Goal: Feedback & Contribution: Submit feedback/report problem

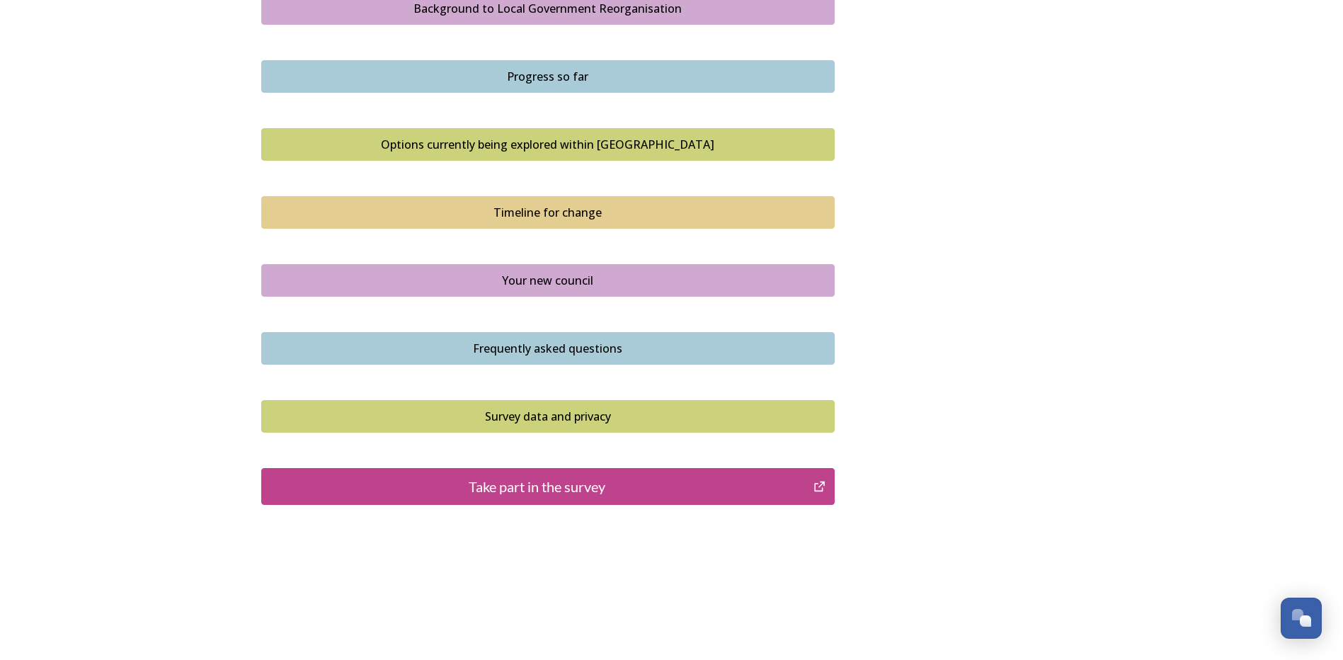
scroll to position [864, 0]
click at [568, 483] on div "Take part in the survey" at bounding box center [537, 485] width 537 height 21
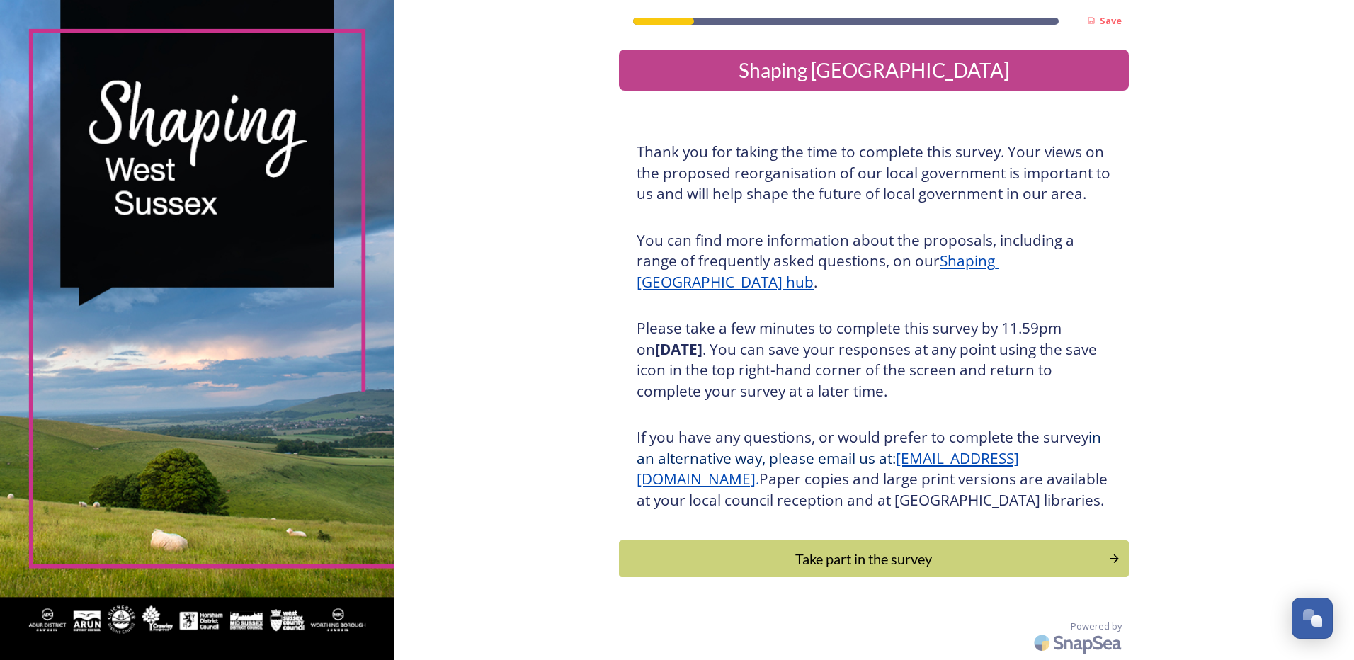
scroll to position [21, 0]
click at [767, 544] on button "Take part in the survey" at bounding box center [874, 559] width 515 height 38
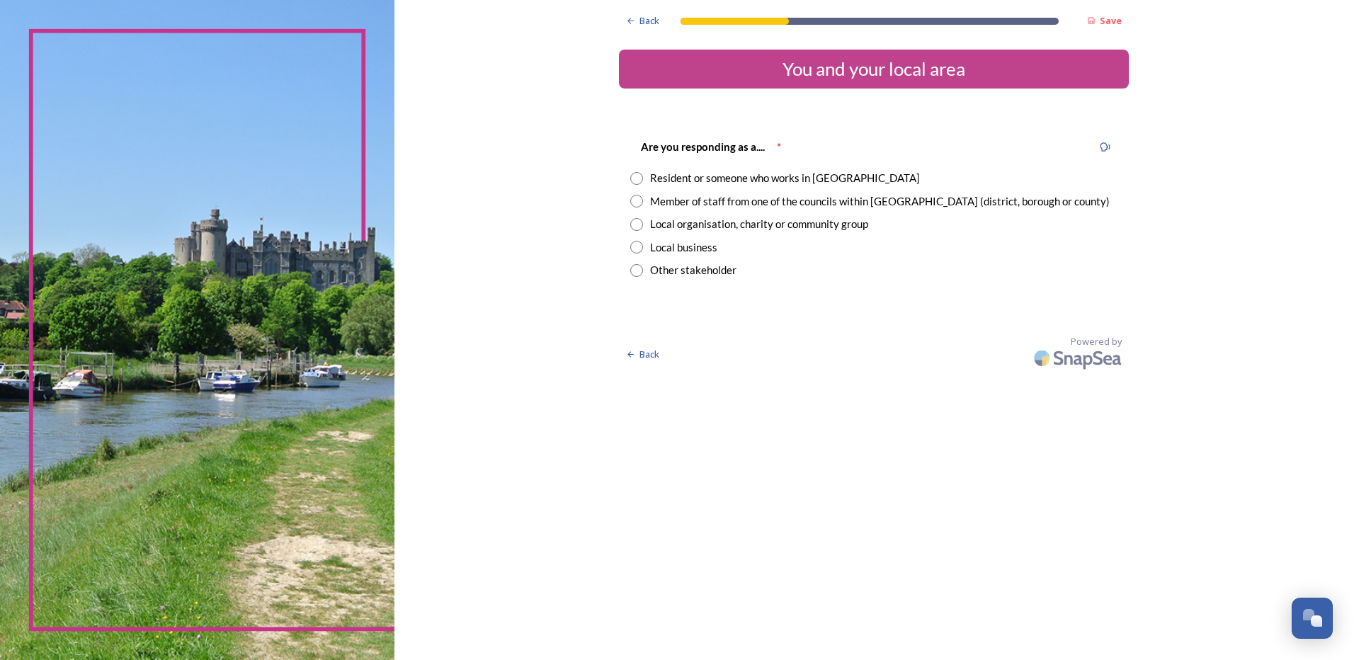
click at [639, 180] on input "radio" at bounding box center [636, 178] width 13 height 13
radio input "true"
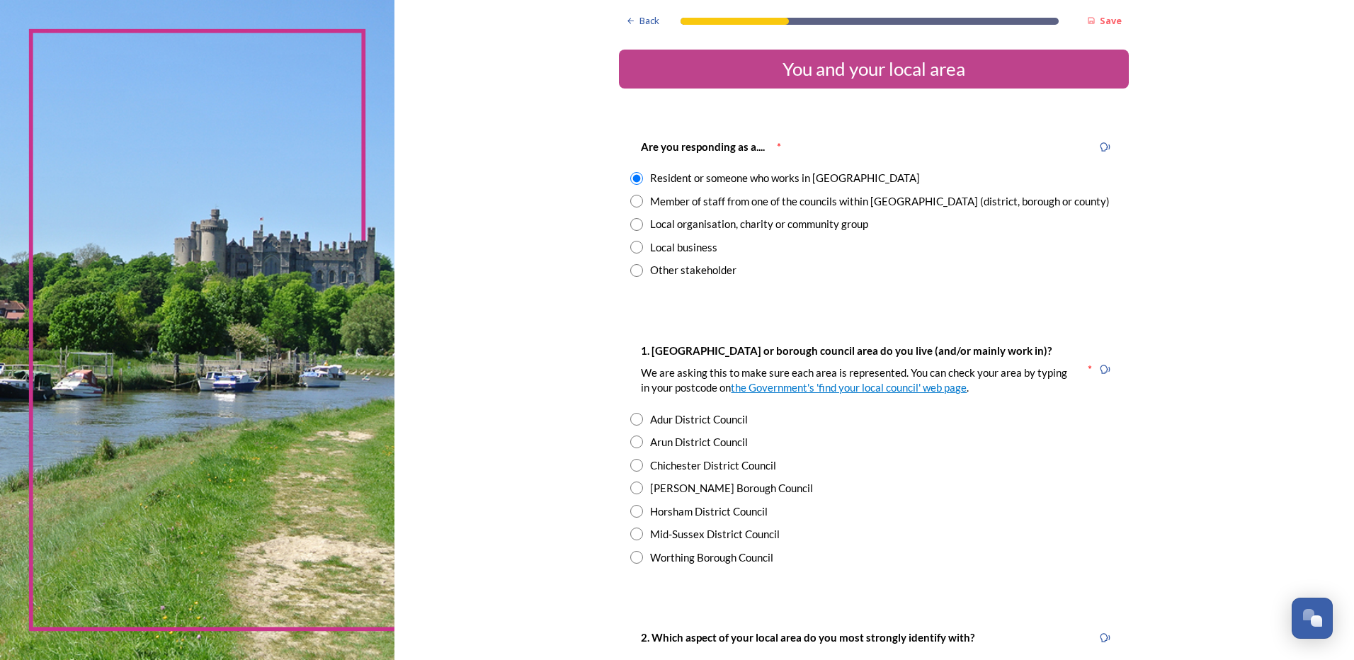
click at [631, 202] on input "radio" at bounding box center [636, 201] width 13 height 13
radio input "true"
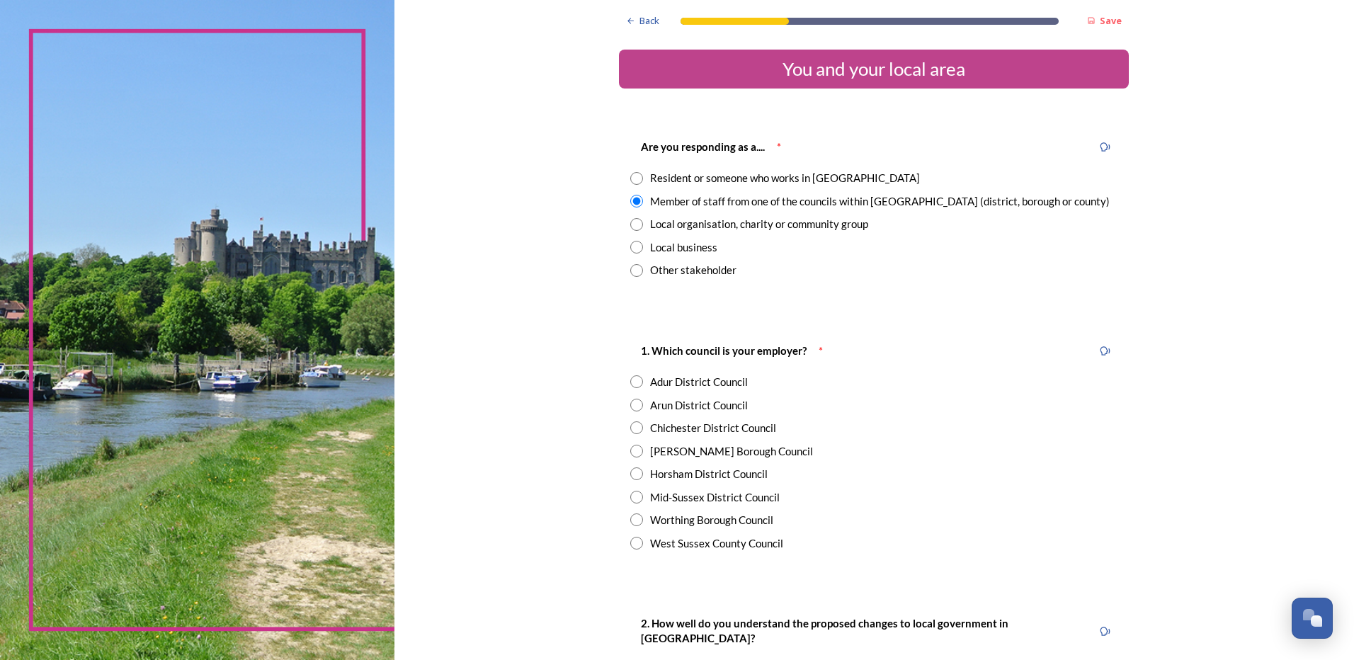
click at [636, 180] on input "radio" at bounding box center [636, 178] width 13 height 13
radio input "true"
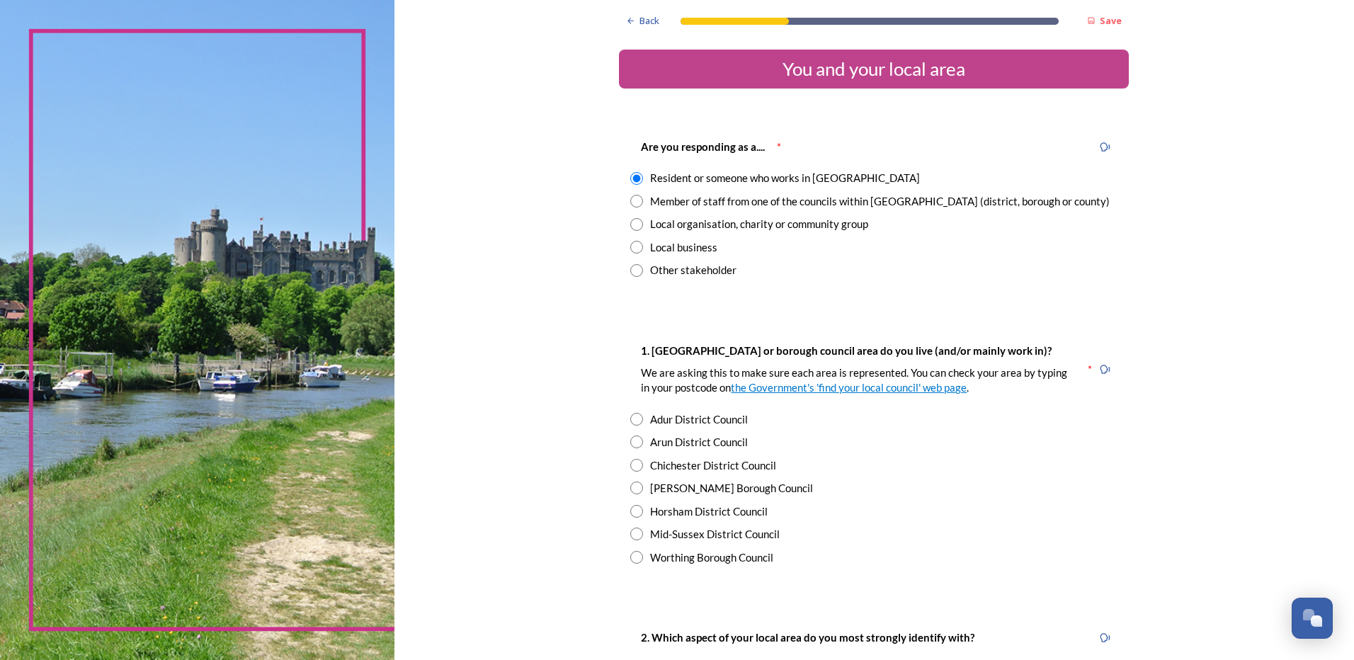
click at [630, 464] on input "radio" at bounding box center [636, 465] width 13 height 13
radio input "true"
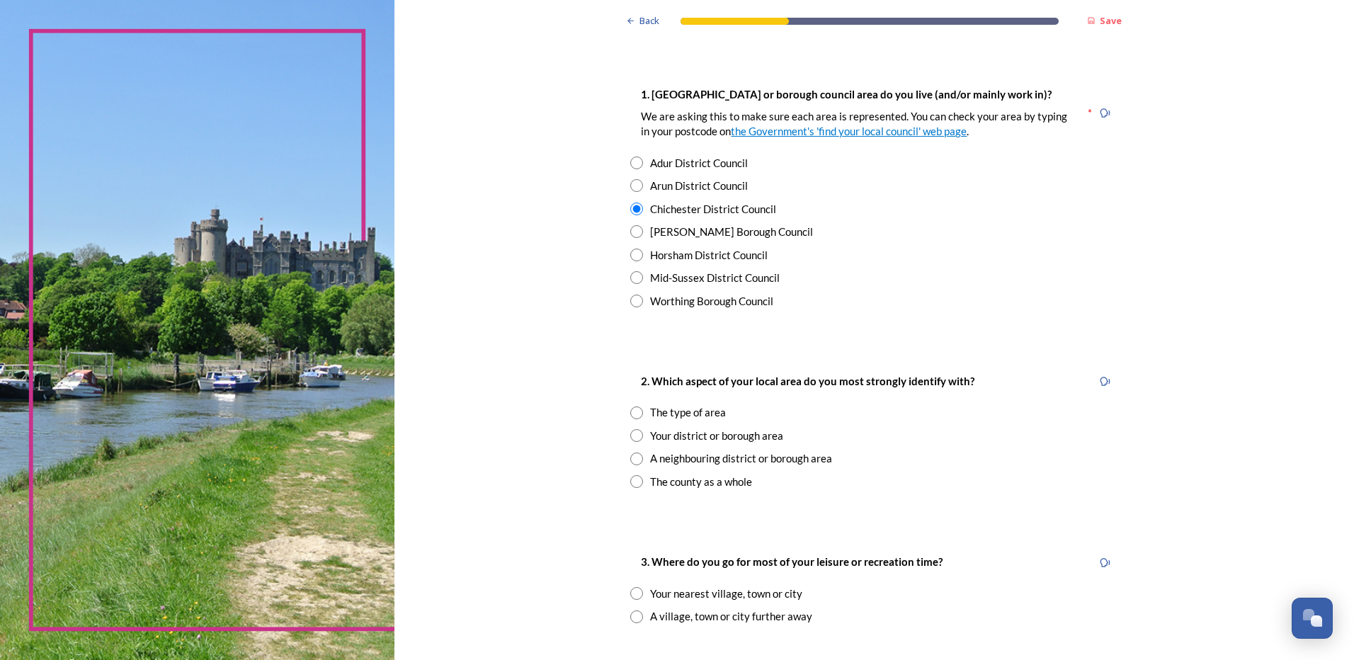
scroll to position [283, 0]
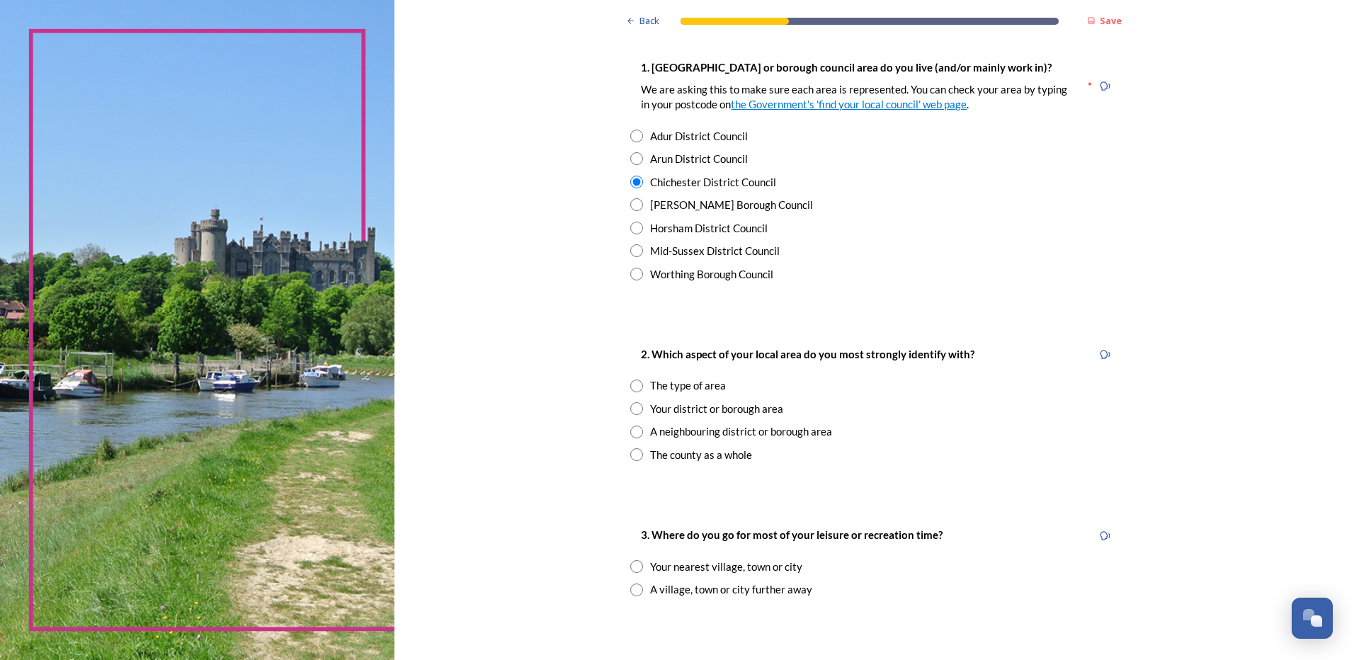
click at [630, 408] on input "radio" at bounding box center [636, 408] width 13 height 13
radio input "true"
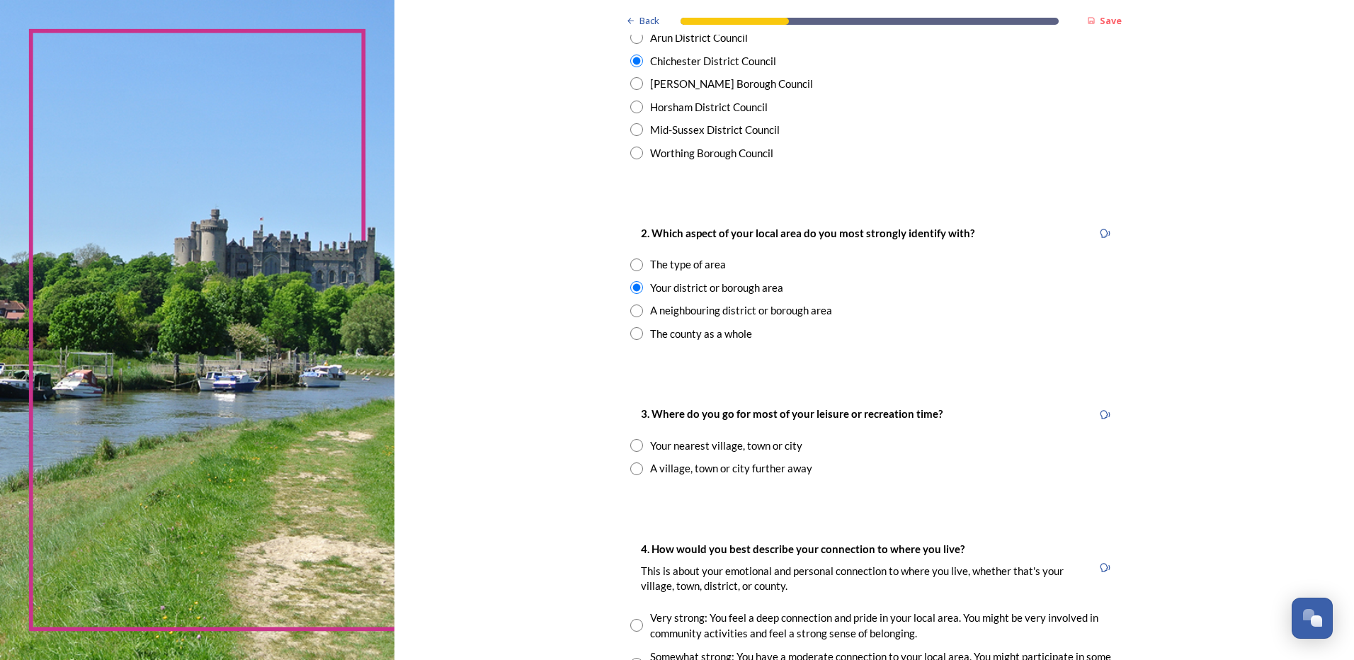
scroll to position [425, 0]
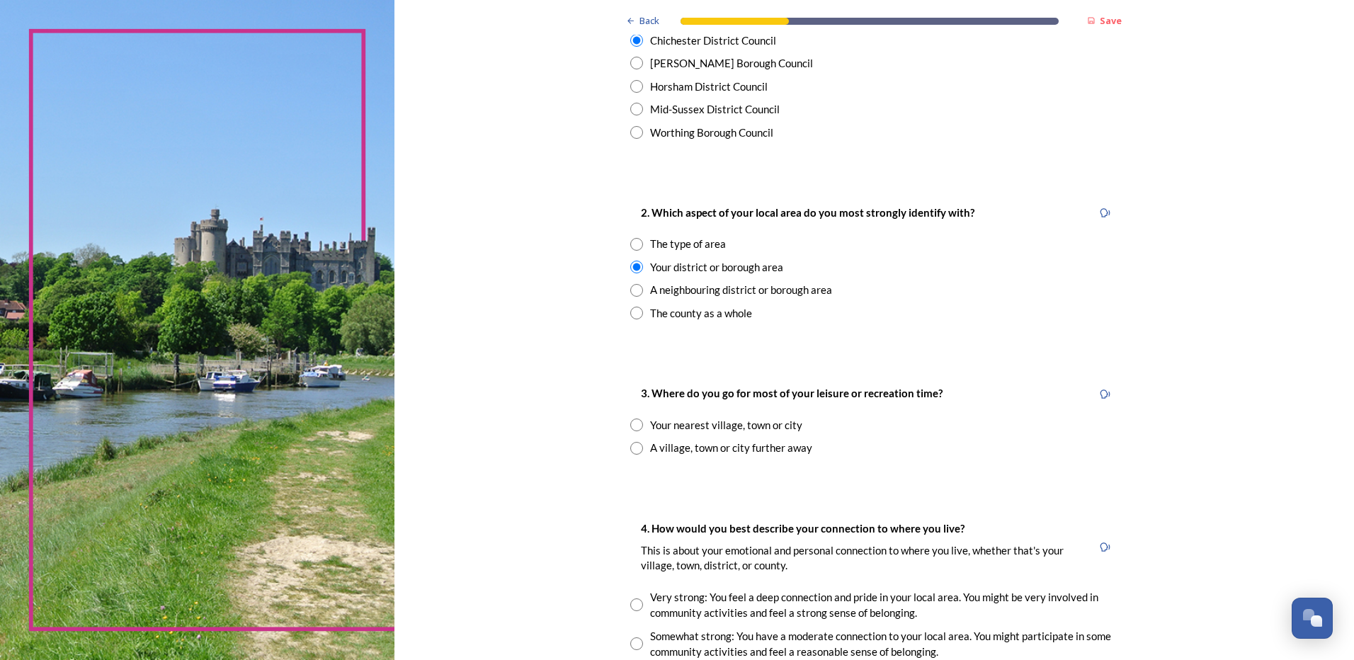
click at [631, 425] on input "radio" at bounding box center [636, 424] width 13 height 13
radio input "true"
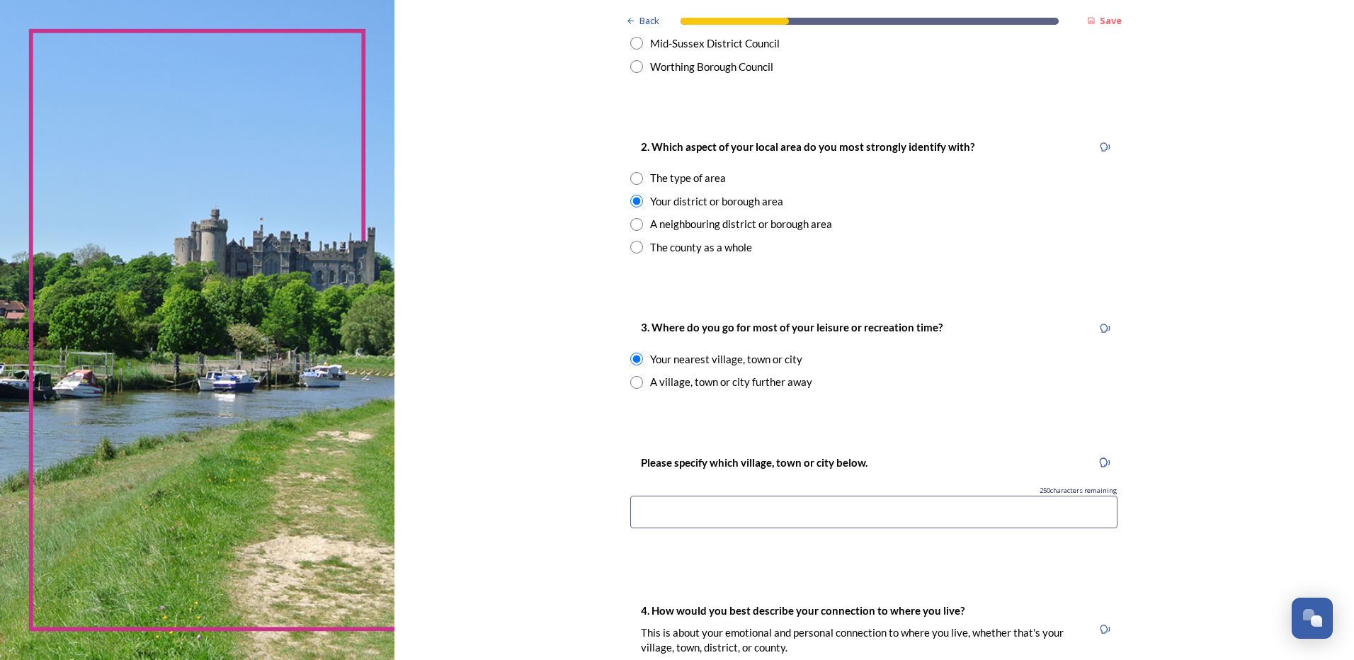
scroll to position [496, 0]
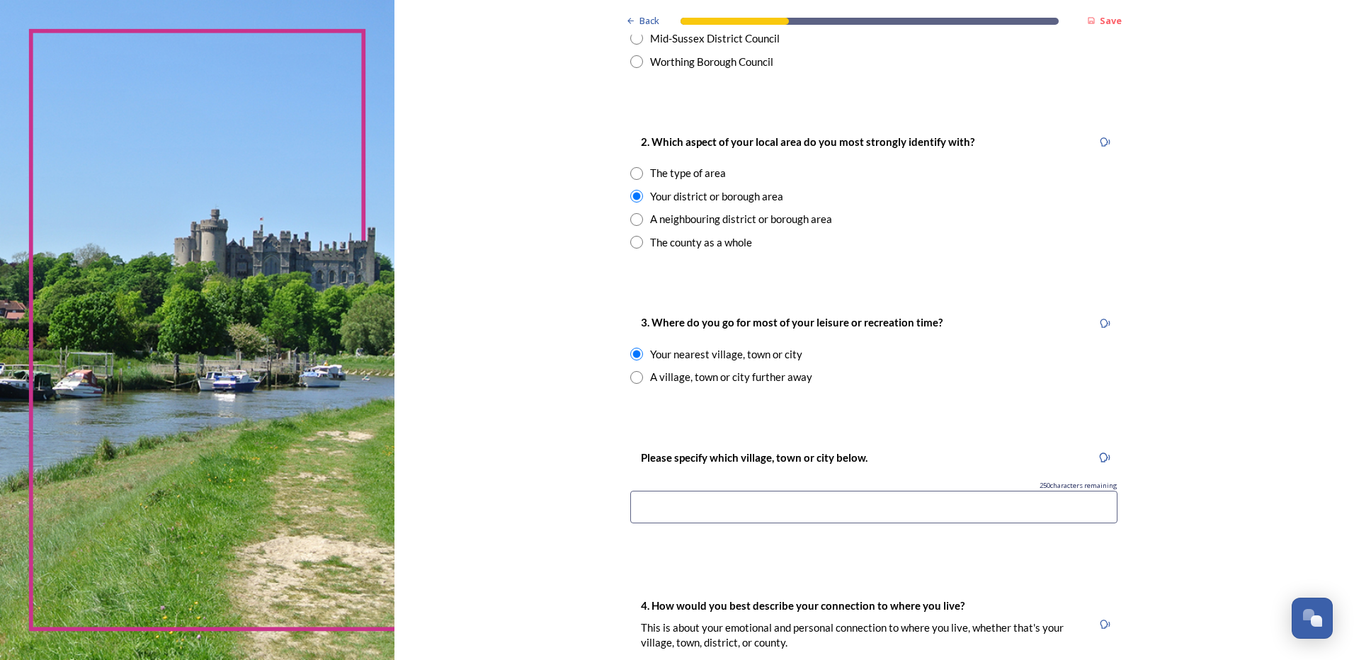
click at [690, 500] on input at bounding box center [873, 507] width 487 height 33
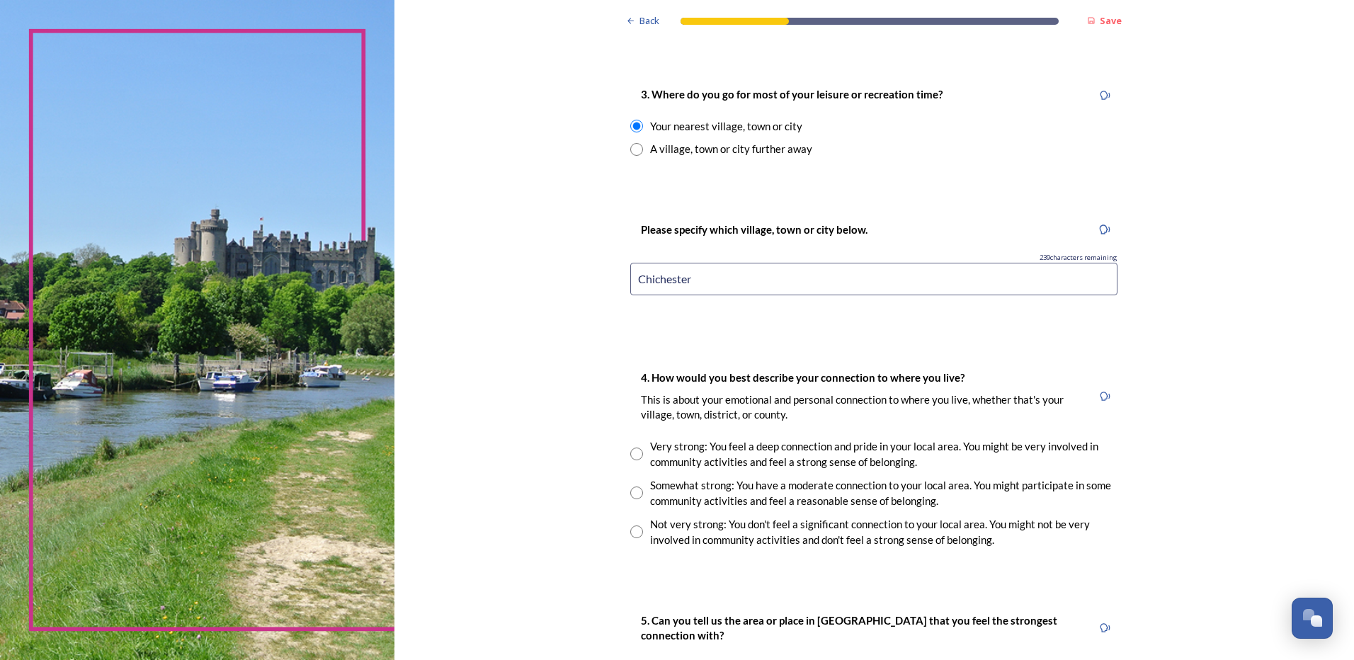
scroll to position [779, 0]
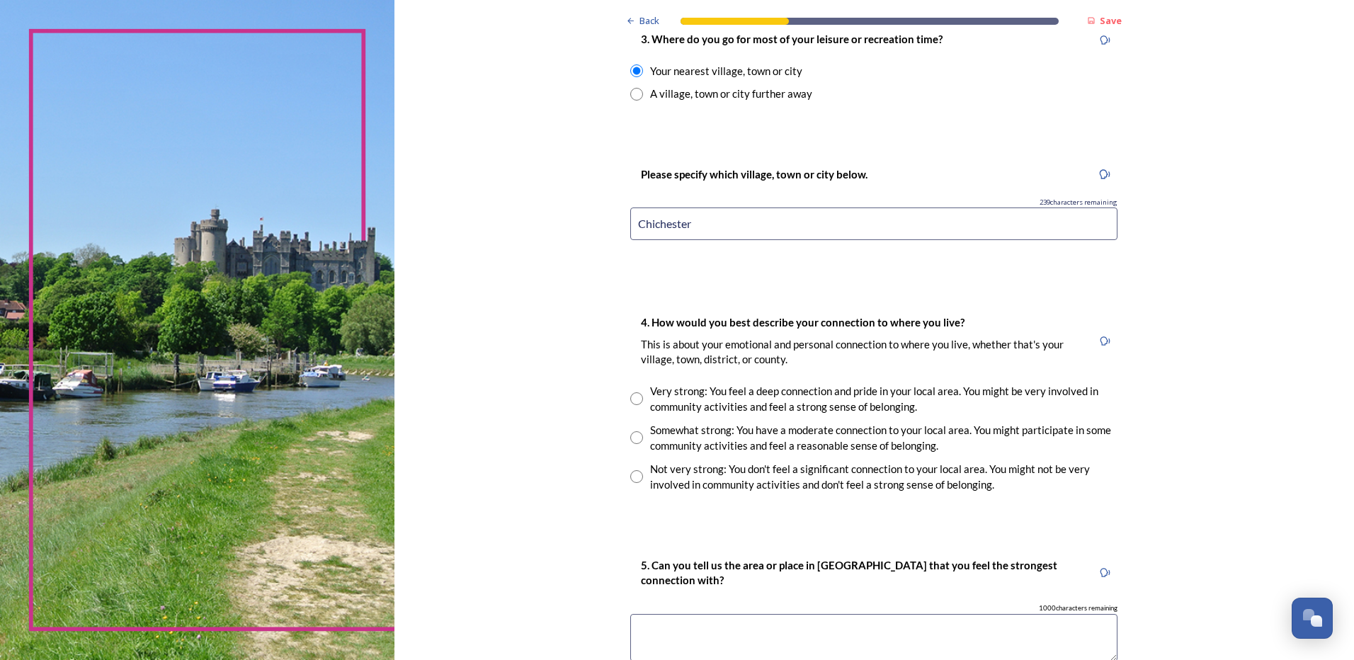
type input "Chichester"
click at [630, 399] on input "radio" at bounding box center [636, 398] width 13 height 13
radio input "true"
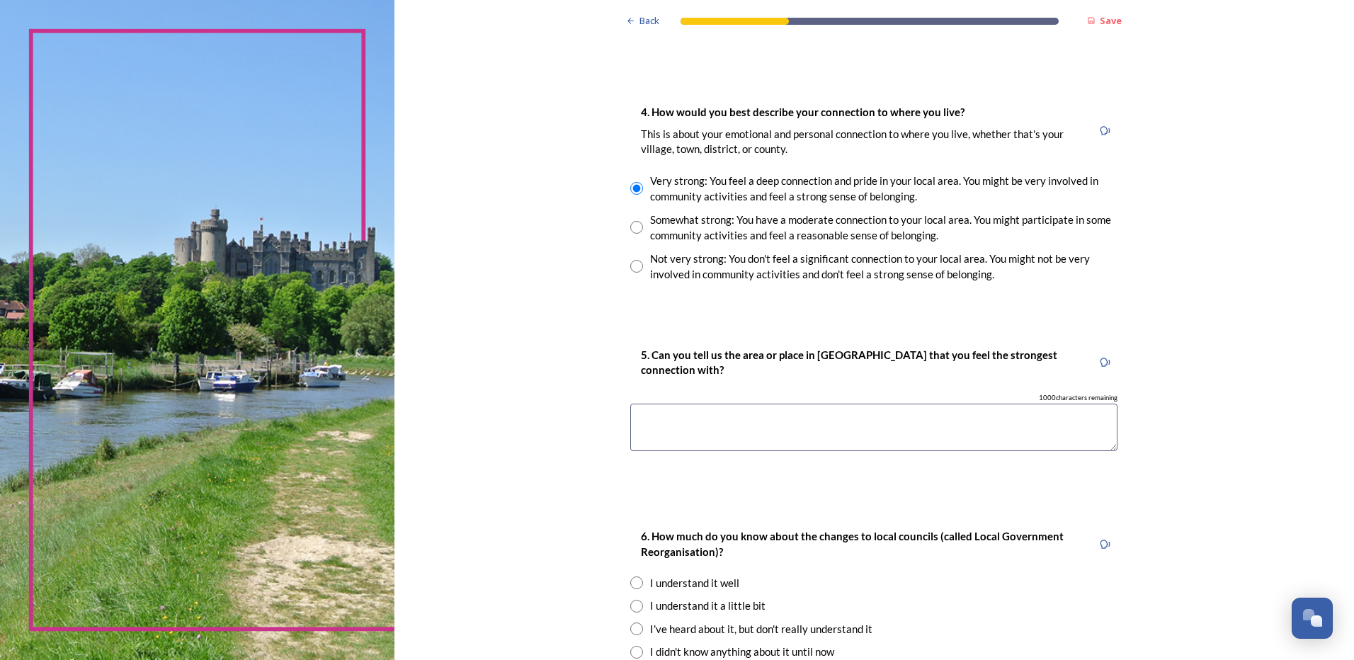
scroll to position [991, 0]
click at [723, 431] on textarea at bounding box center [873, 424] width 487 height 47
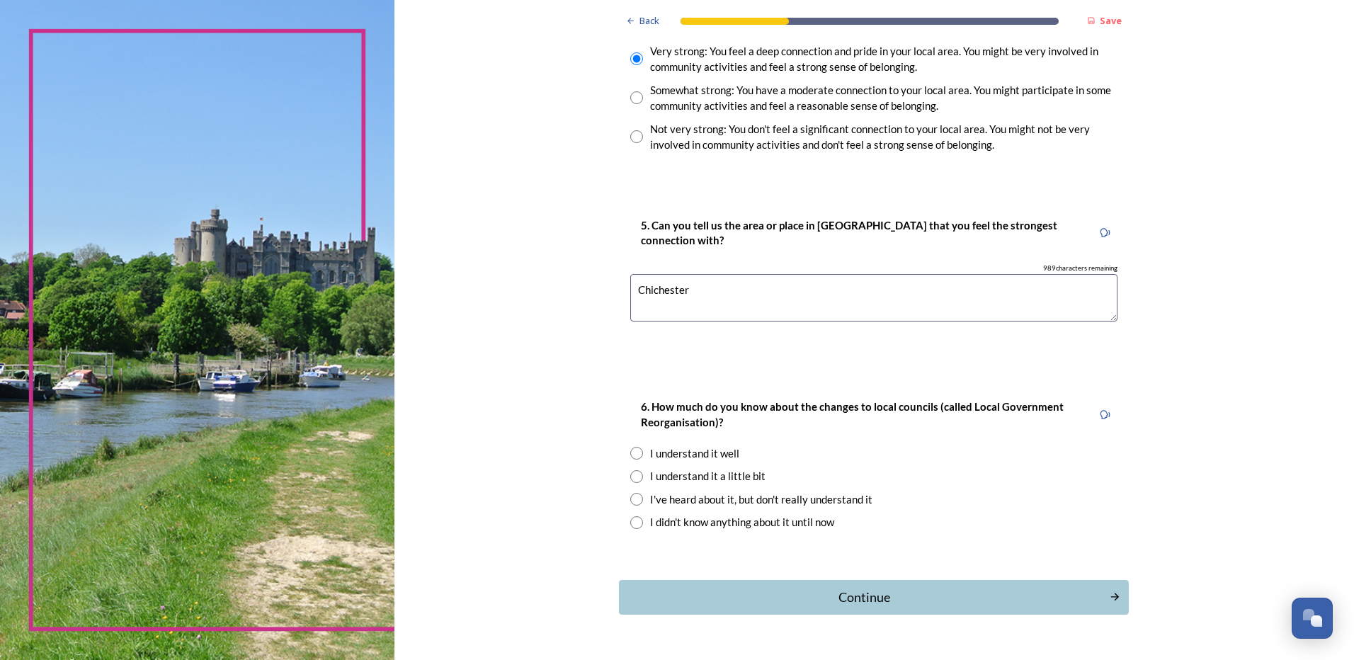
scroll to position [1155, 0]
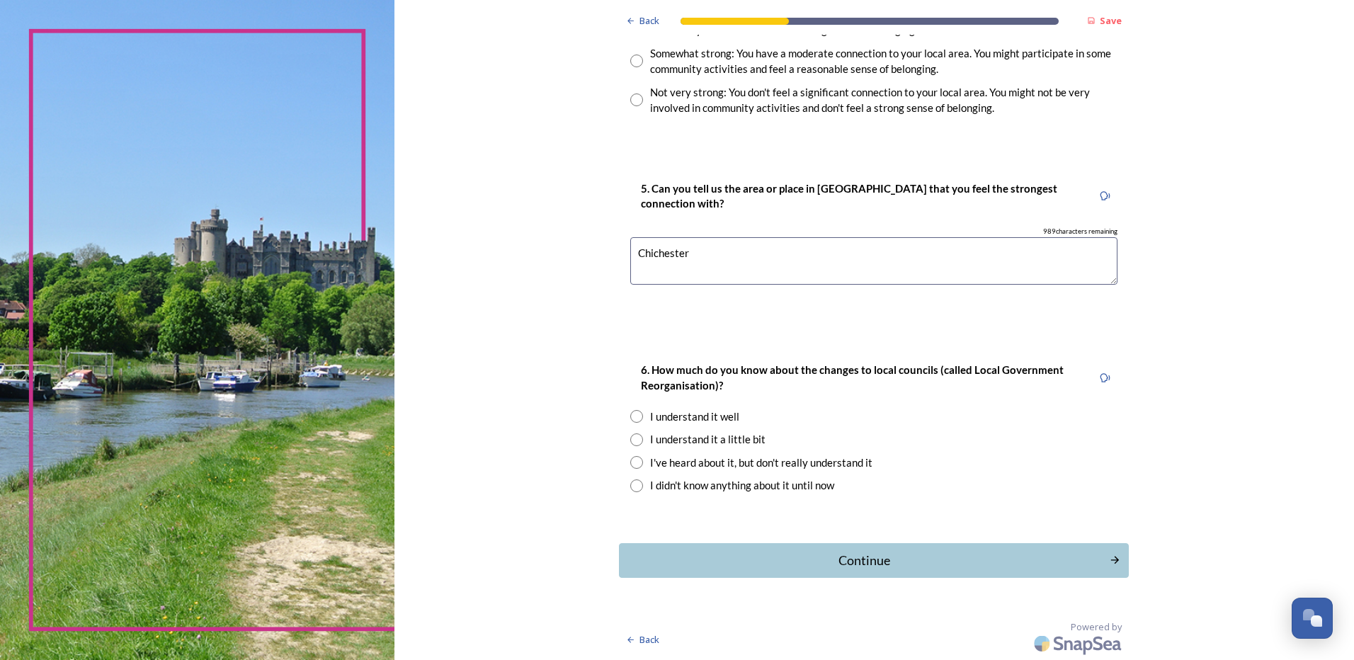
type textarea "Chichester"
click at [713, 442] on div "I understand it a little bit" at bounding box center [707, 439] width 115 height 16
radio input "true"
click at [875, 554] on div "Continue" at bounding box center [863, 560] width 479 height 19
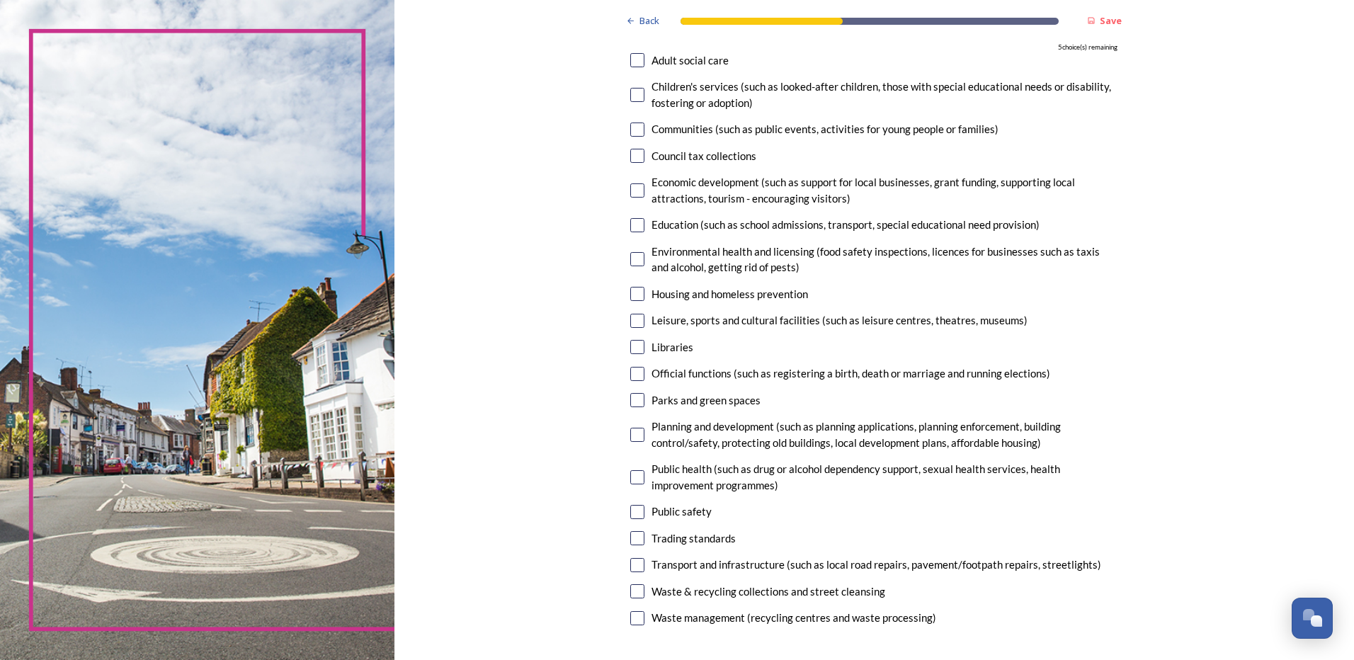
scroll to position [212, 0]
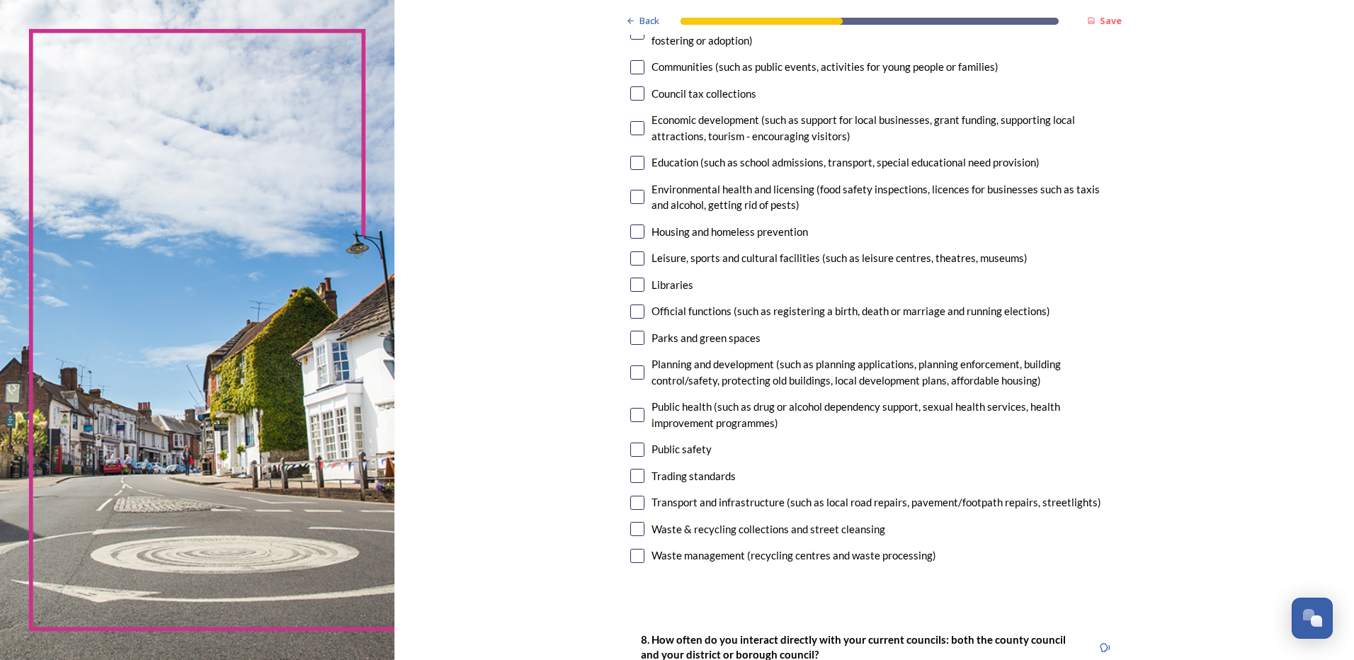
click at [630, 282] on input "checkbox" at bounding box center [637, 284] width 14 height 14
checkbox input "true"
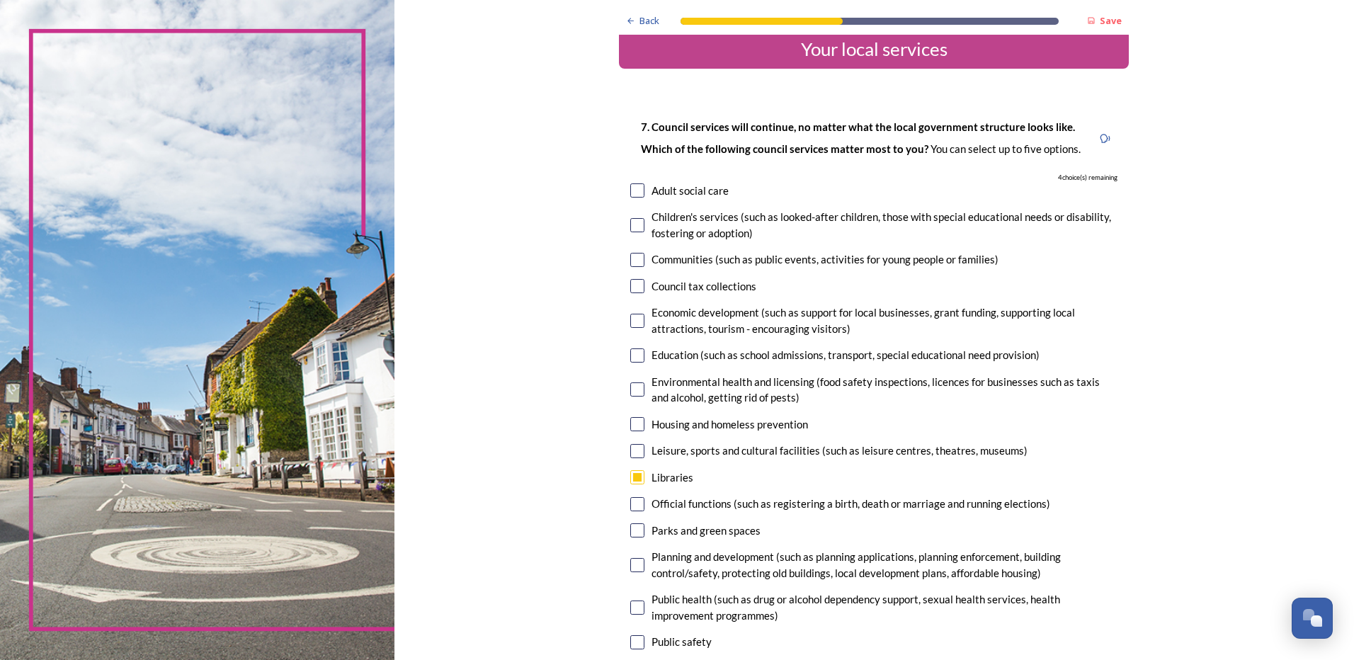
scroll to position [0, 0]
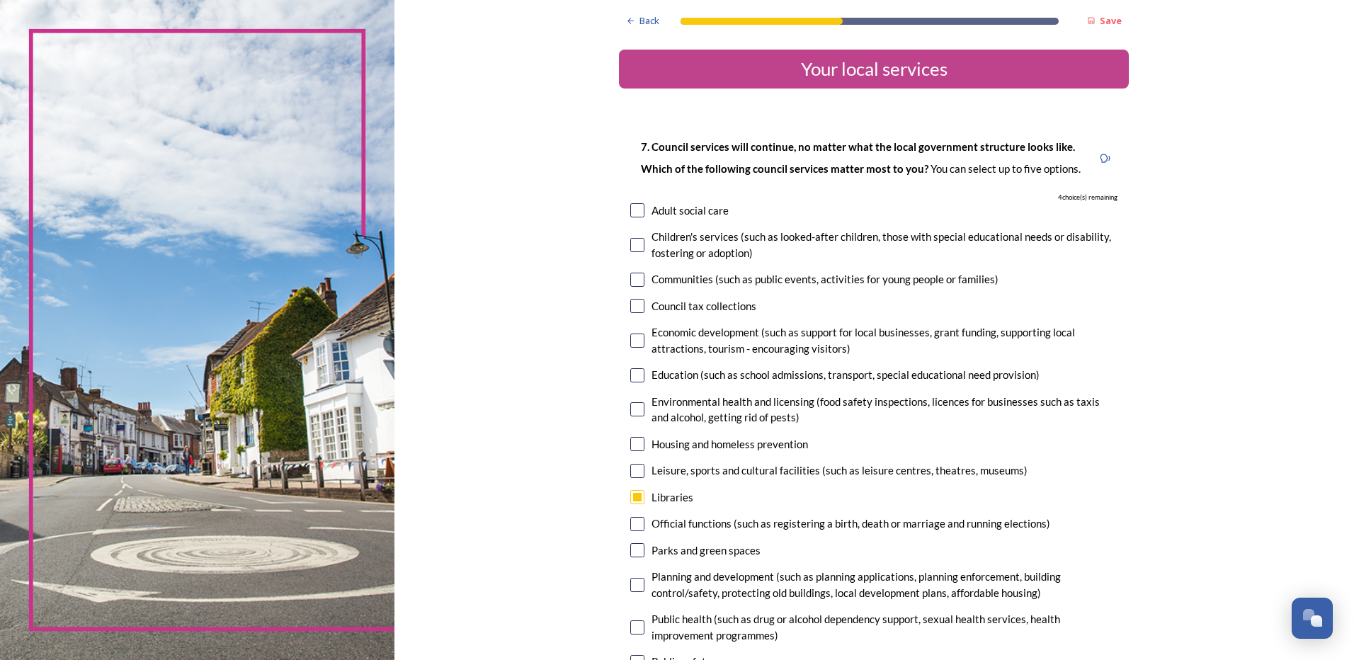
click at [637, 209] on input "checkbox" at bounding box center [637, 210] width 14 height 14
checkbox input "true"
click at [633, 243] on input "checkbox" at bounding box center [637, 245] width 14 height 14
checkbox input "true"
click at [630, 368] on input "checkbox" at bounding box center [637, 375] width 14 height 14
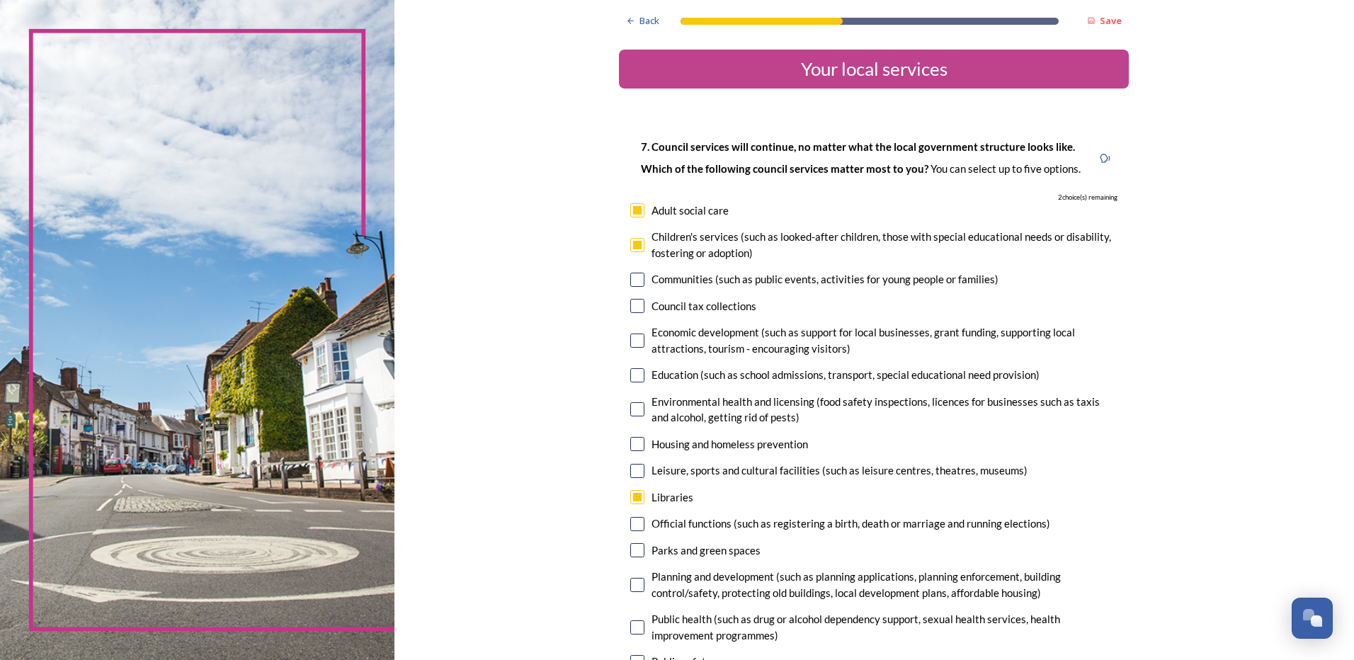
checkbox input "true"
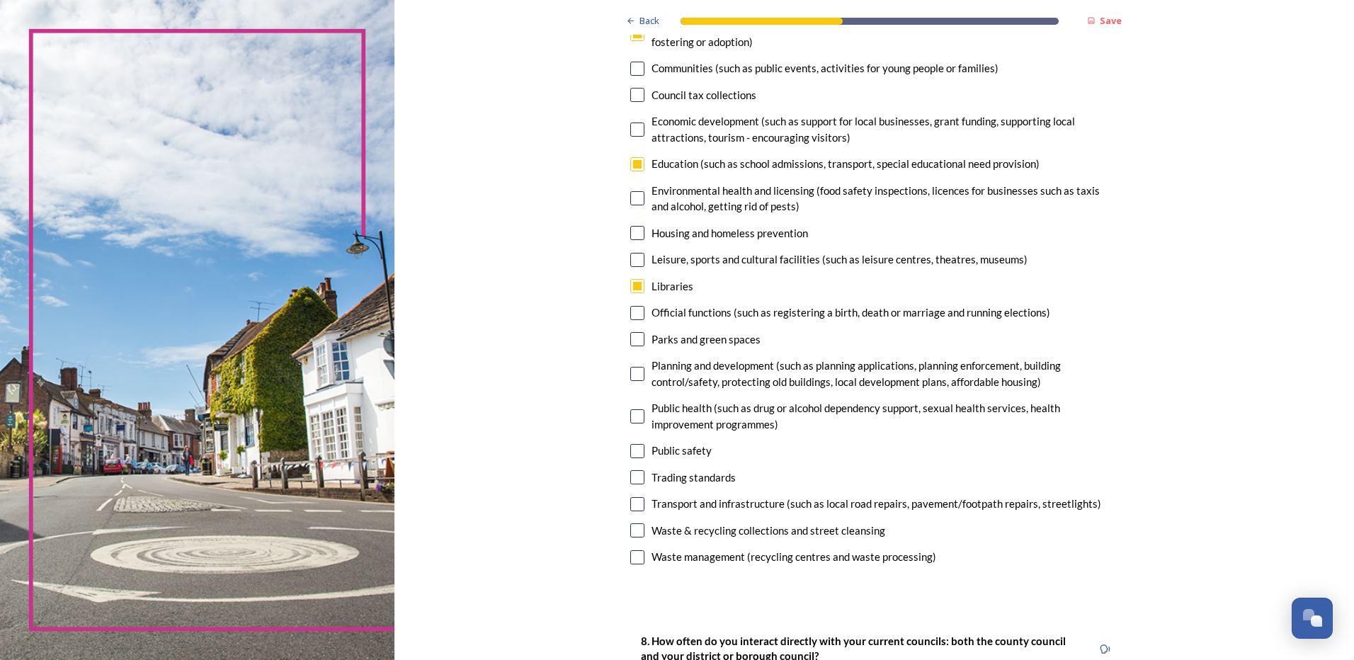
scroll to position [212, 0]
click at [630, 338] on input "checkbox" at bounding box center [637, 338] width 14 height 14
checkbox input "true"
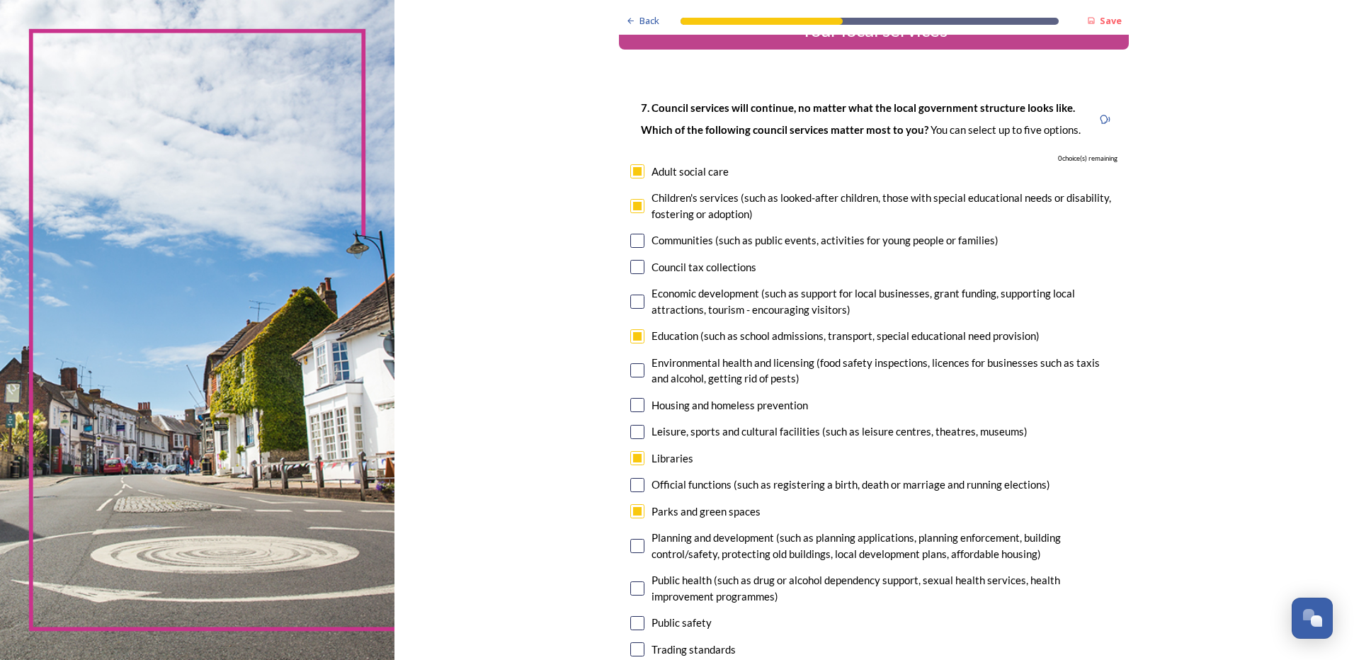
scroll to position [0, 0]
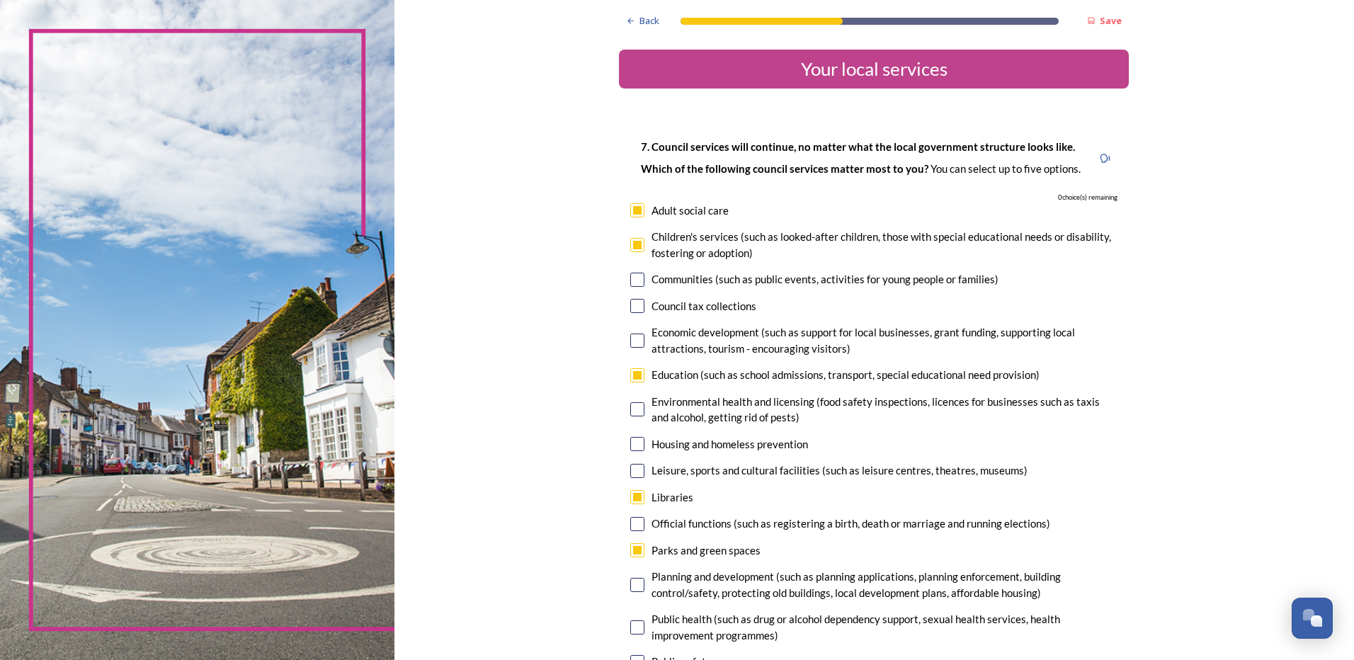
click at [636, 248] on input "checkbox" at bounding box center [637, 245] width 14 height 14
checkbox input "false"
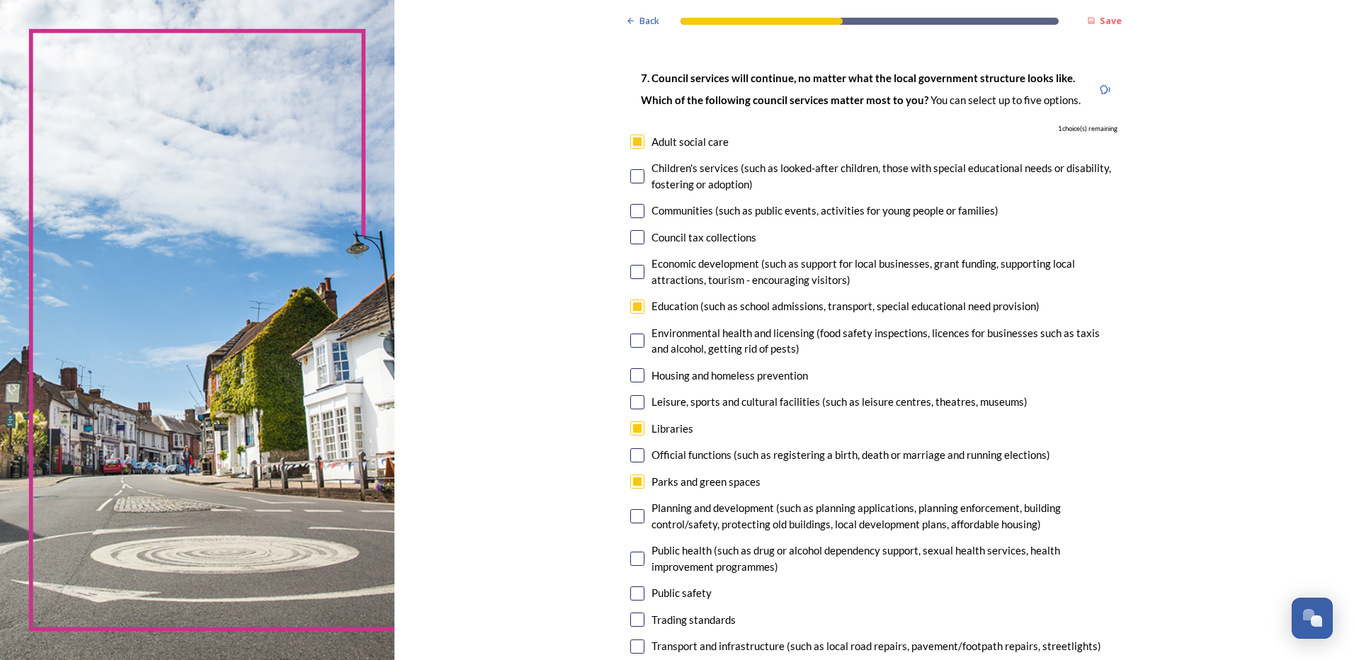
scroll to position [71, 0]
click at [633, 401] on input "checkbox" at bounding box center [637, 400] width 14 height 14
checkbox input "true"
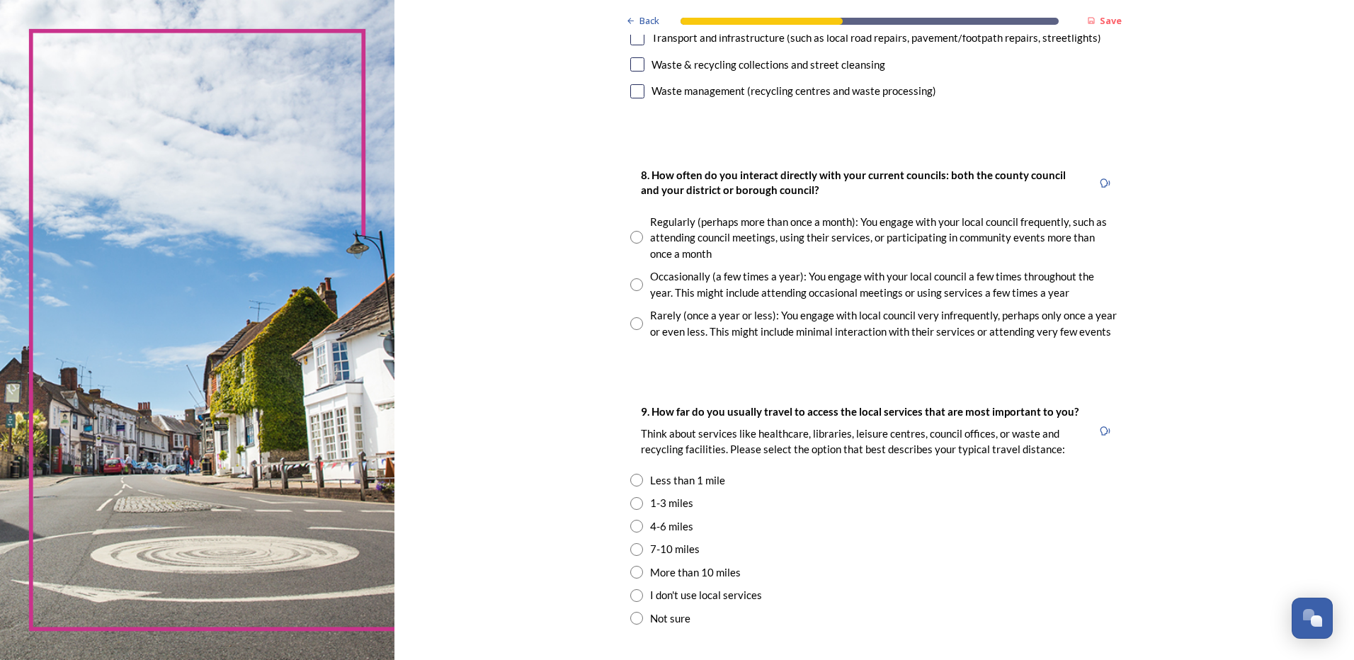
scroll to position [779, 0]
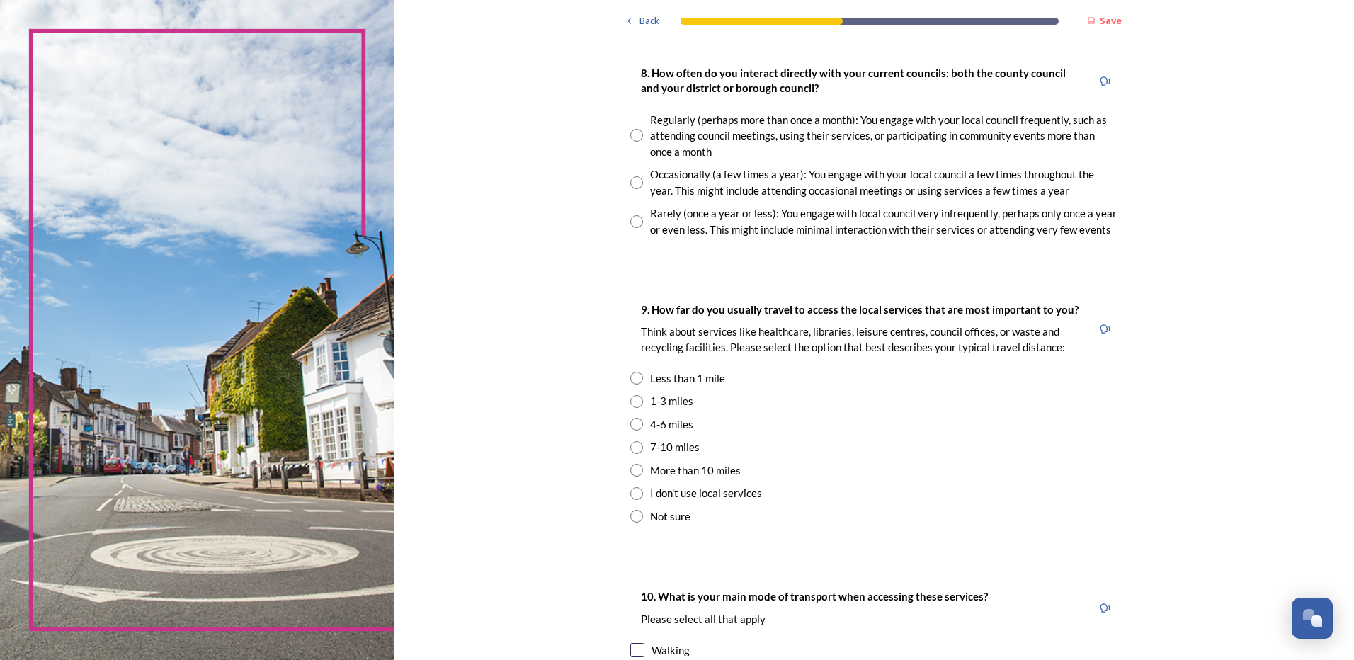
click at [630, 428] on input "radio" at bounding box center [636, 424] width 13 height 13
radio input "true"
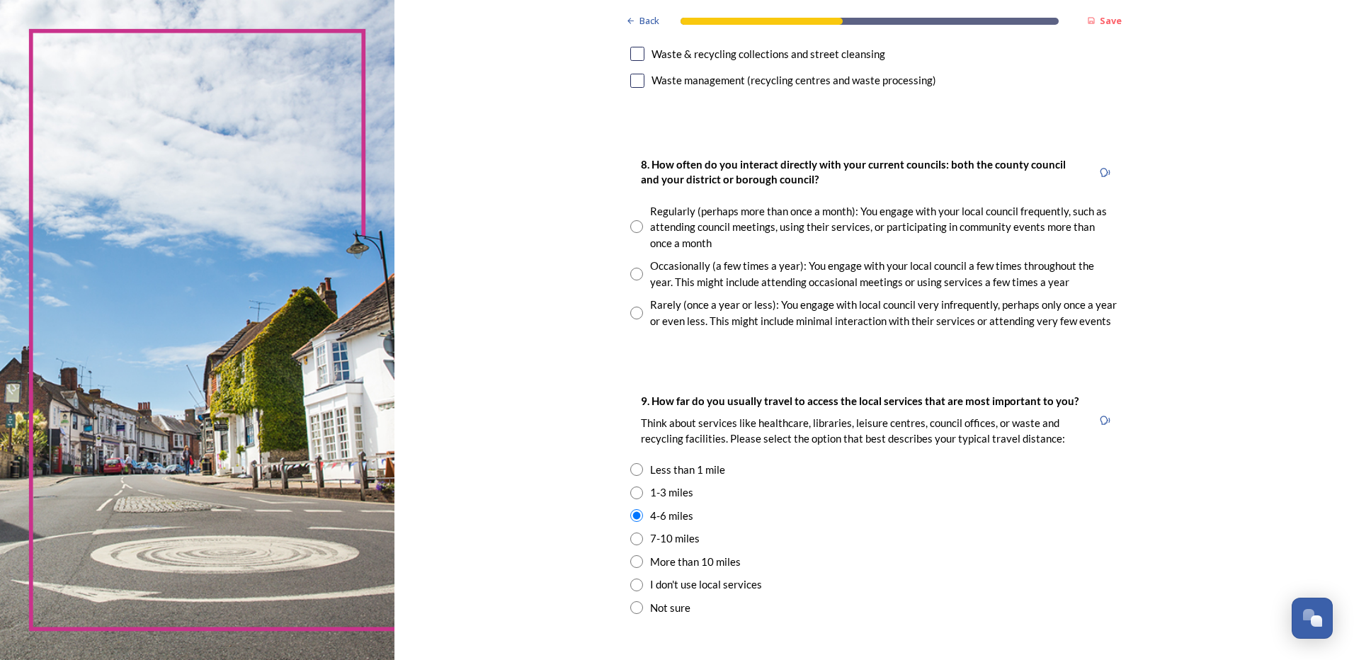
scroll to position [637, 0]
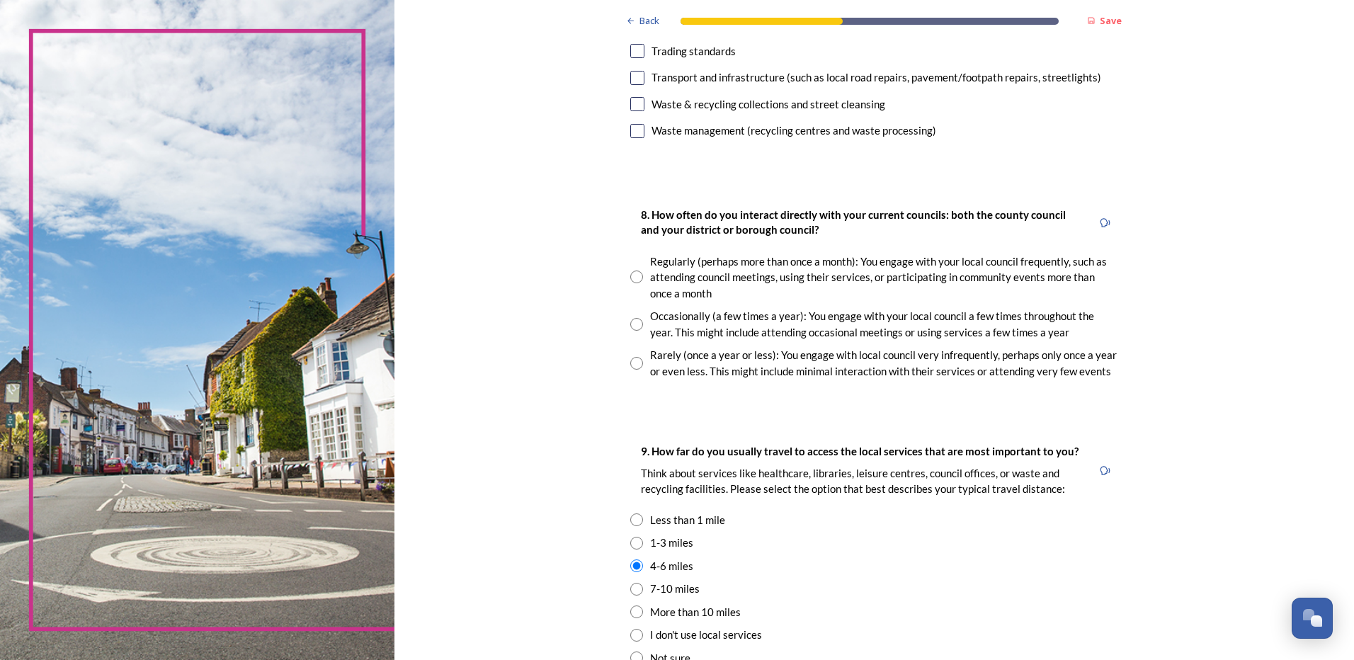
click at [634, 324] on input "radio" at bounding box center [636, 324] width 13 height 13
radio input "true"
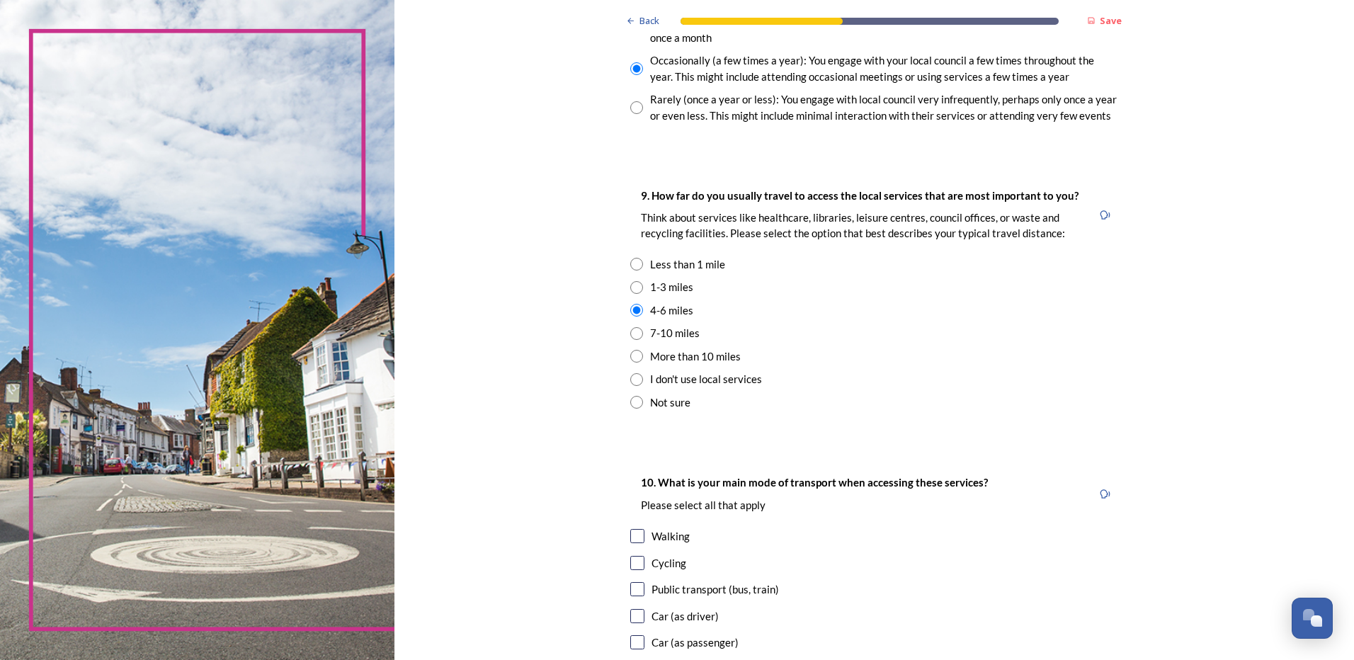
scroll to position [1062, 0]
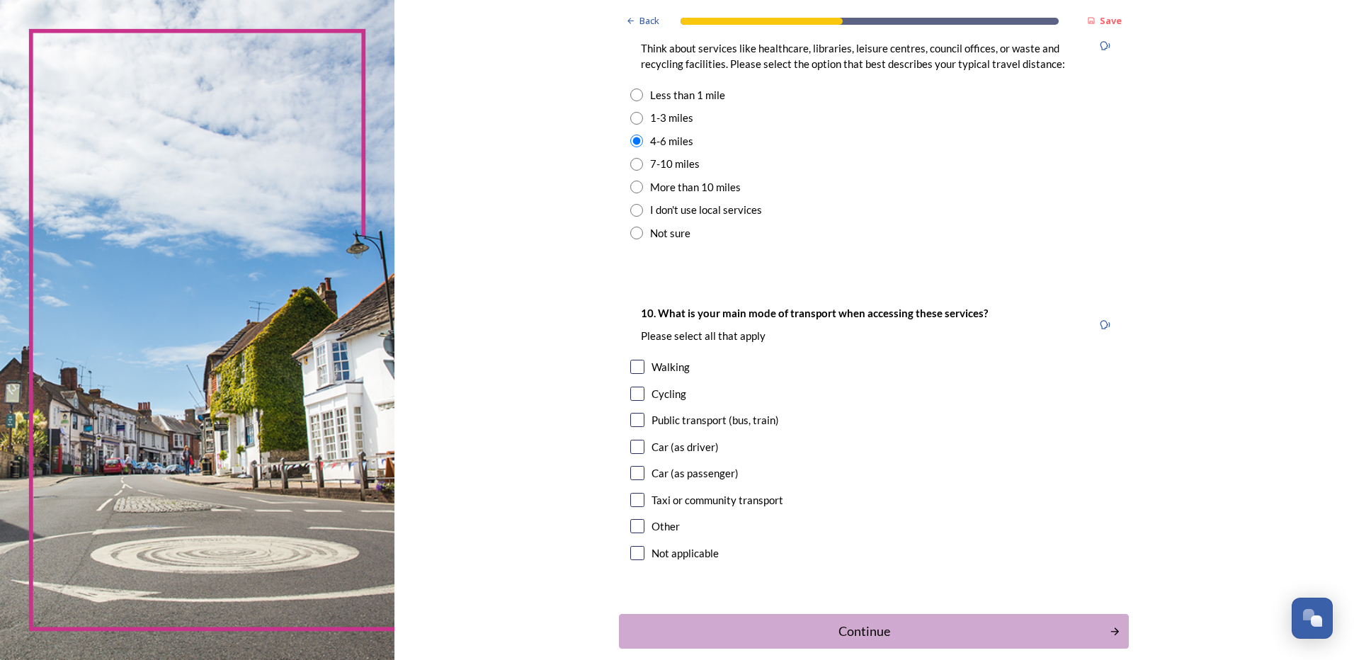
click at [634, 440] on input "checkbox" at bounding box center [637, 447] width 14 height 14
checkbox input "true"
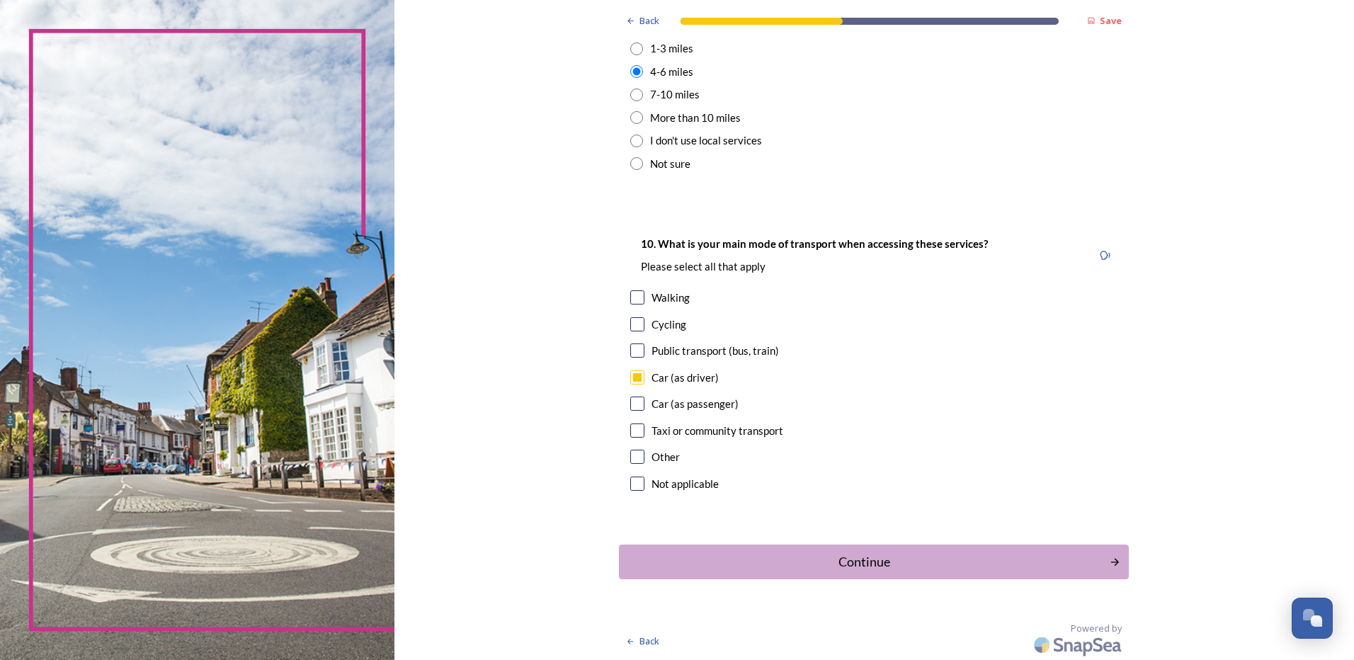
scroll to position [1133, 0]
click at [859, 555] on div "Continue" at bounding box center [863, 560] width 479 height 19
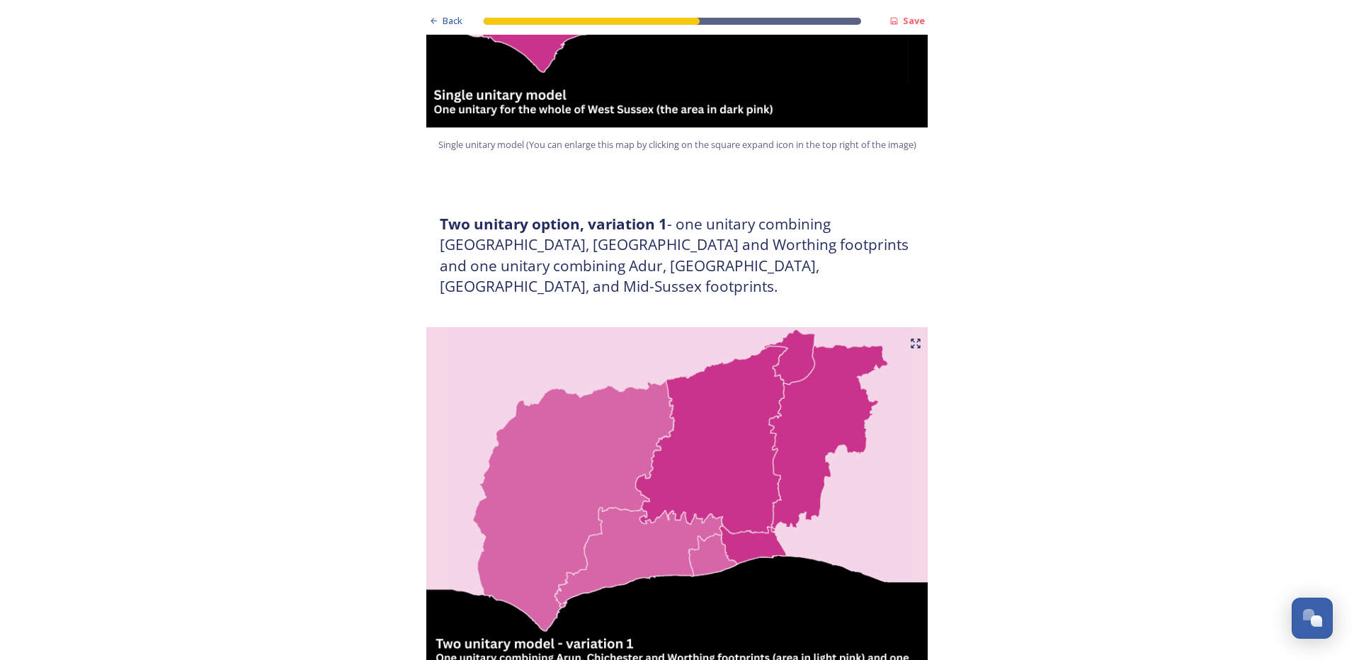
scroll to position [637, 0]
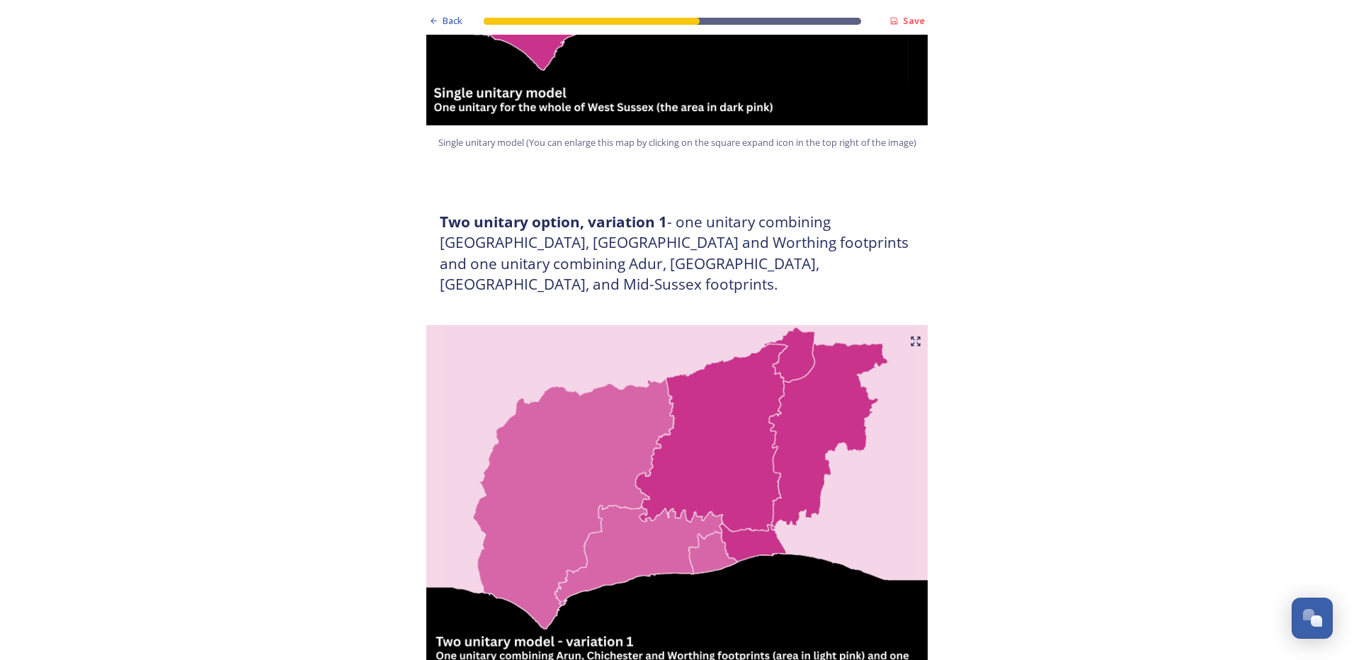
click at [626, 415] on img at bounding box center [677, 502] width 510 height 354
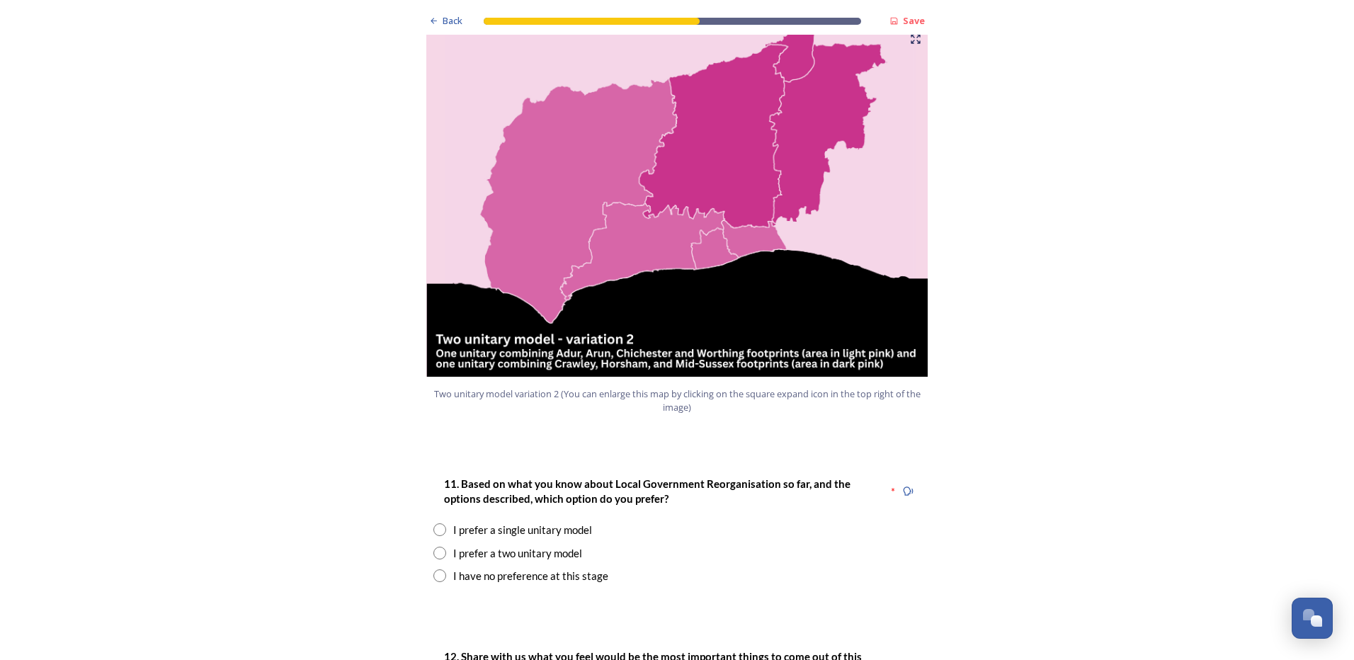
scroll to position [1699, 0]
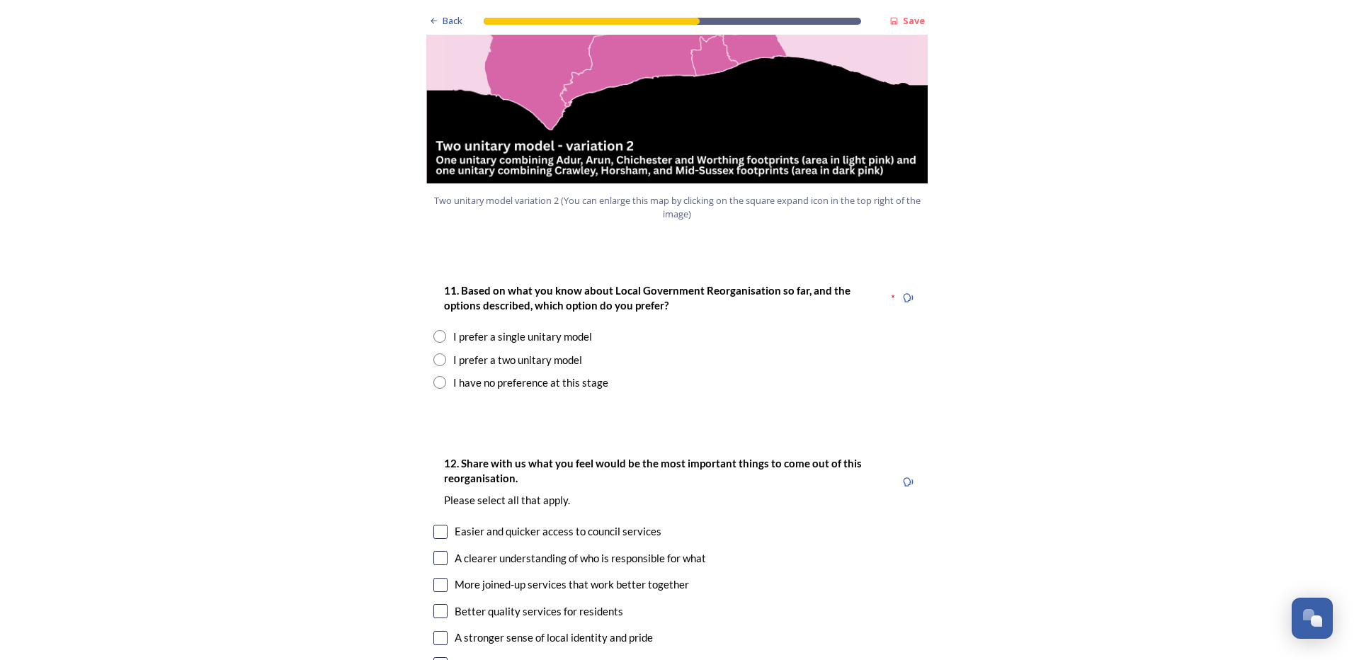
click at [499, 352] on div "I prefer a two unitary model" at bounding box center [517, 360] width 129 height 16
radio input "true"
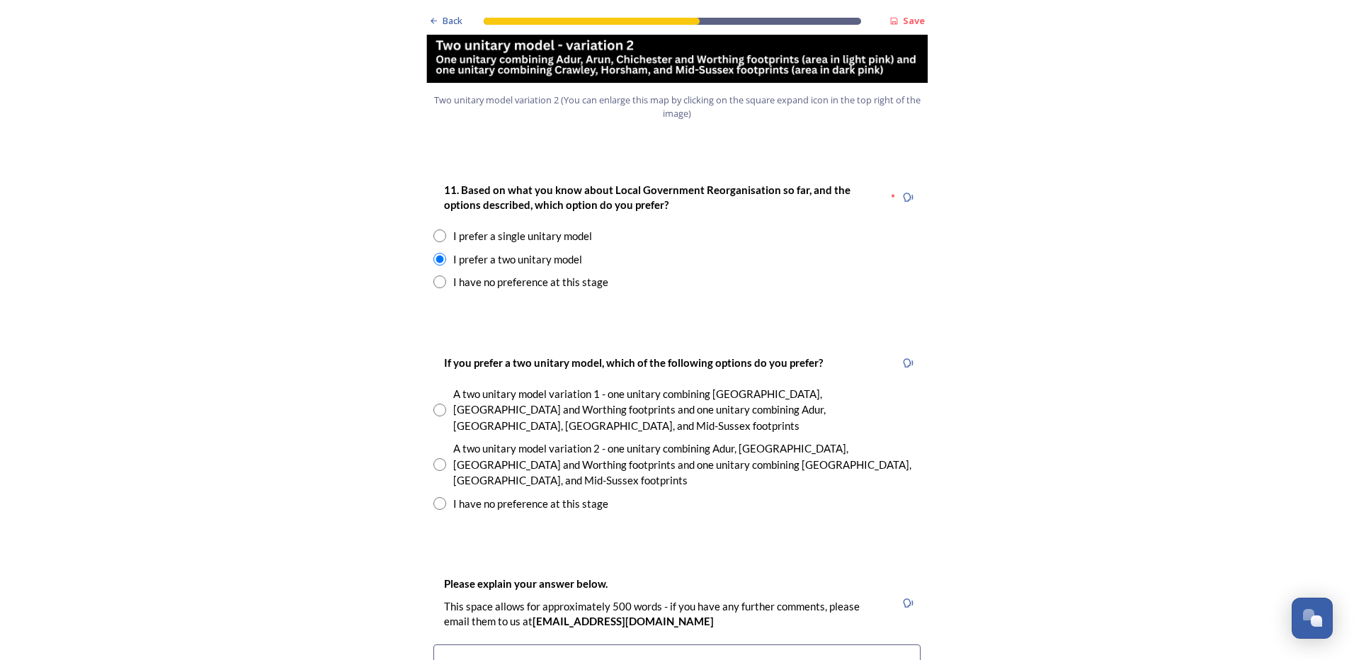
scroll to position [1841, 0]
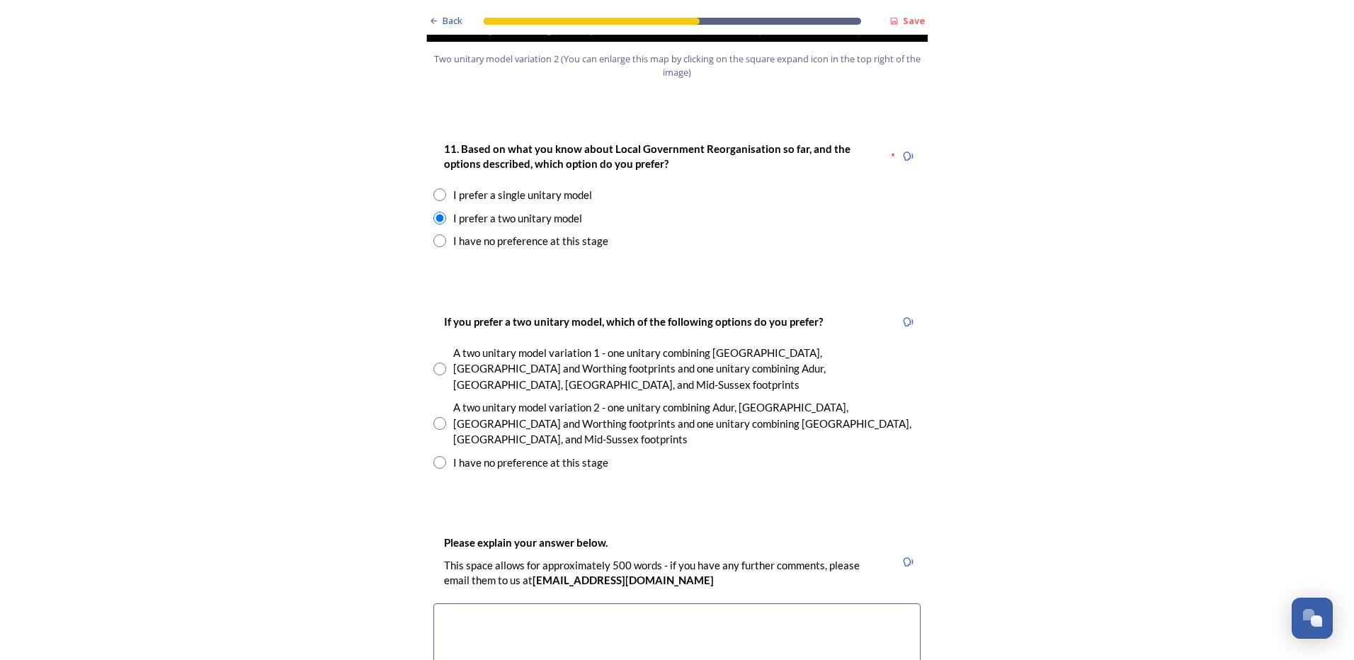
click at [433, 362] on input "radio" at bounding box center [439, 368] width 13 height 13
radio input "true"
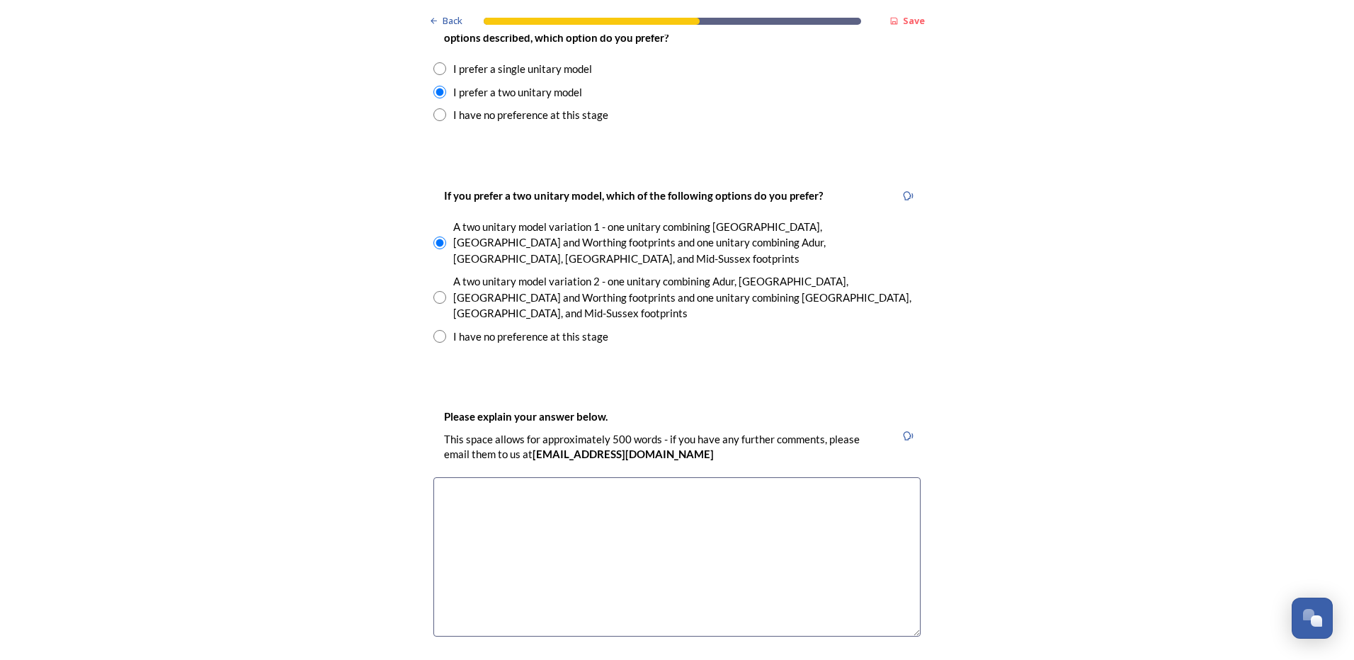
scroll to position [1982, 0]
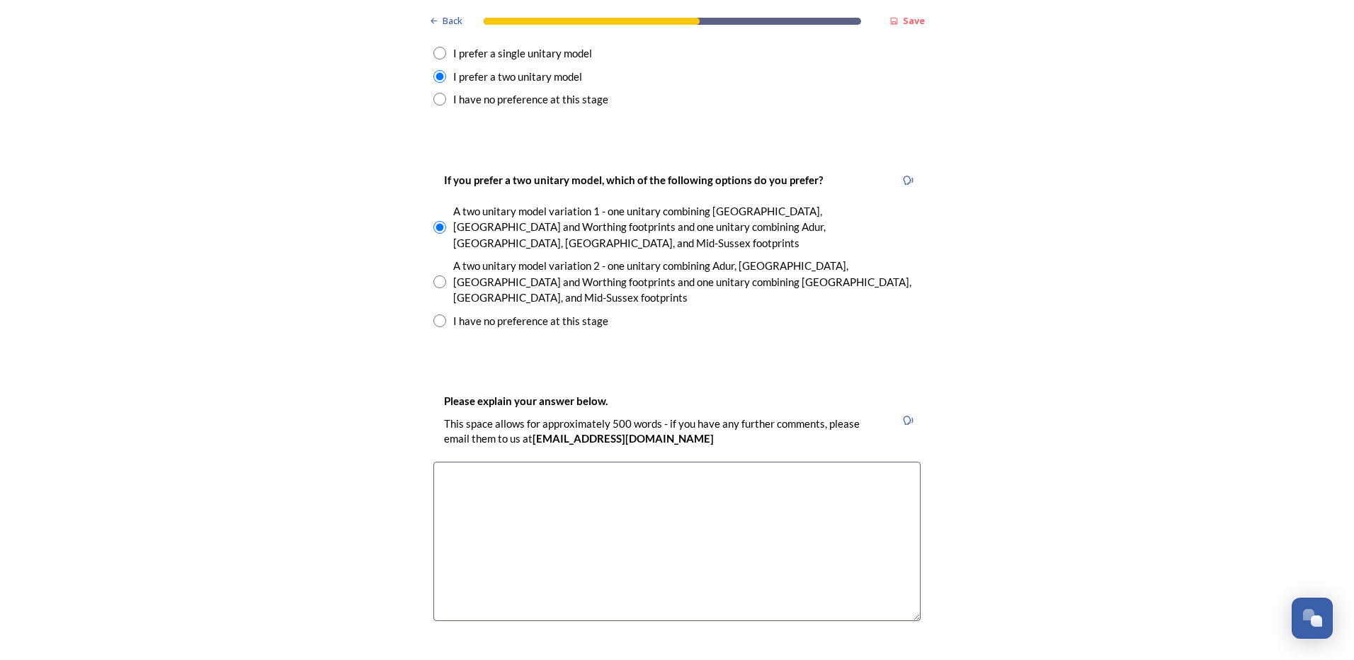
click at [475, 474] on textarea at bounding box center [676, 541] width 487 height 159
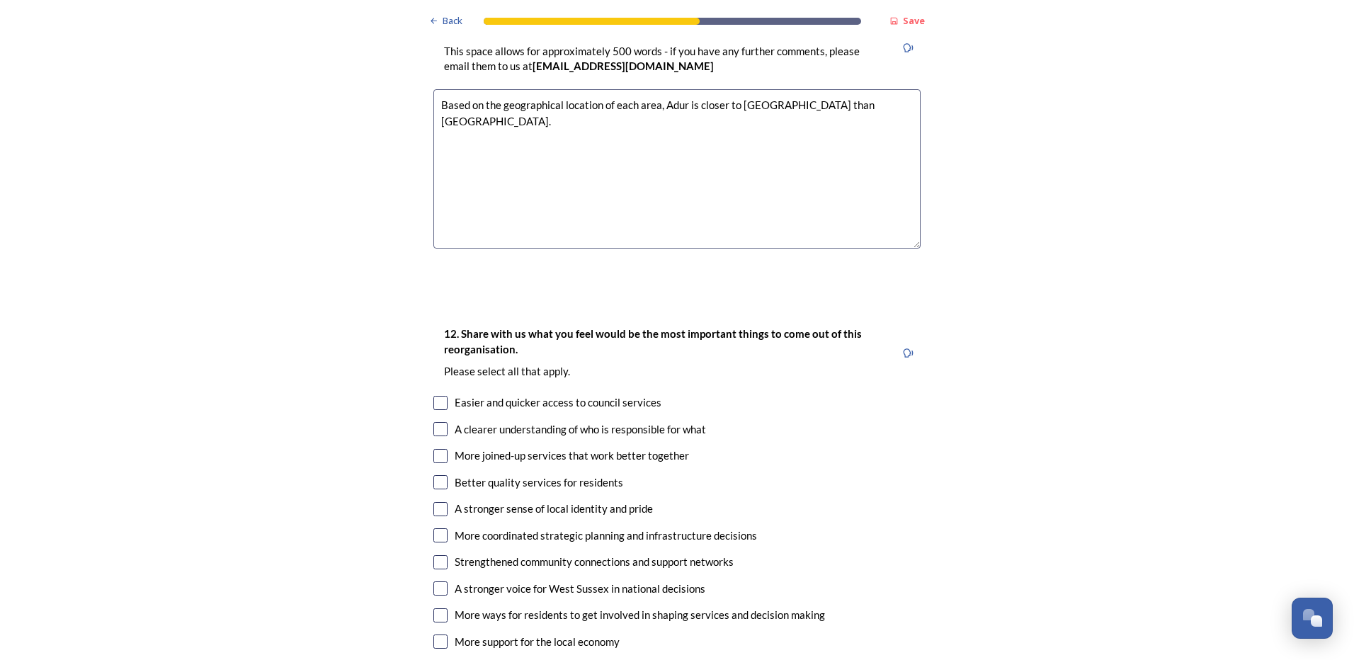
scroll to position [2407, 0]
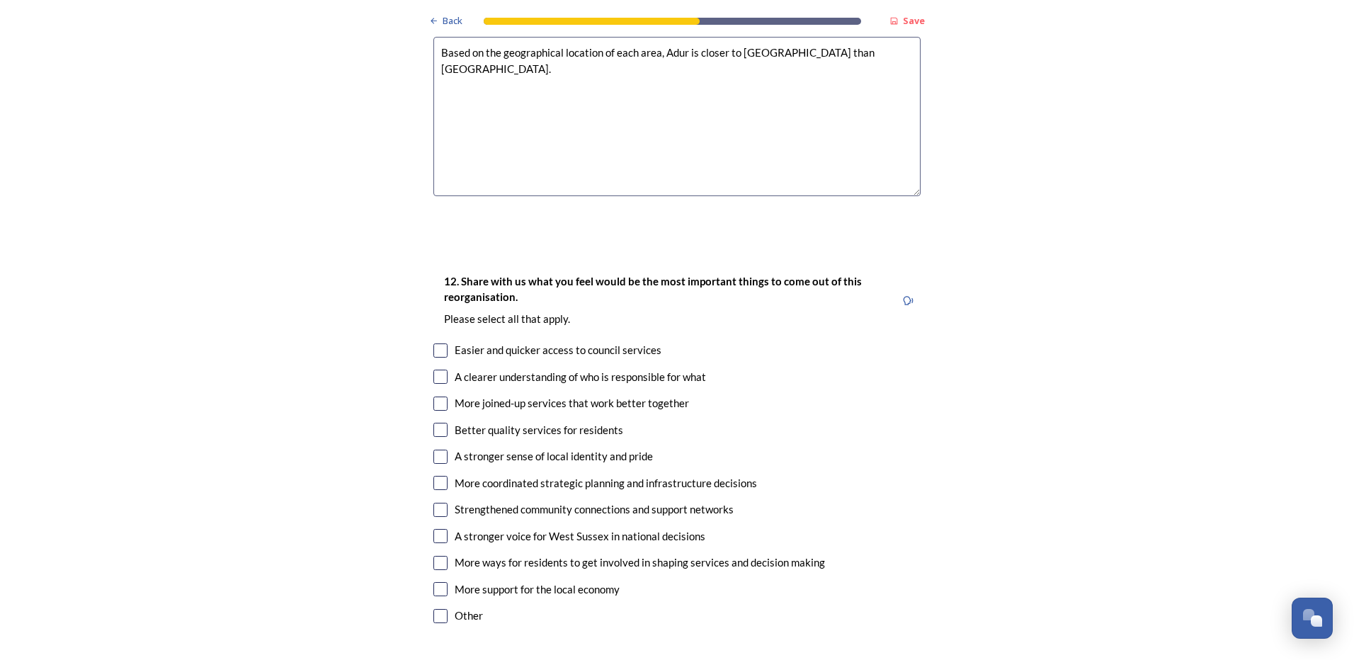
type textarea "Based on the geographical location of each area, Adur is closer to [GEOGRAPHIC_…"
click at [440, 343] on input "checkbox" at bounding box center [440, 350] width 14 height 14
checkbox input "true"
click at [438, 370] on input "checkbox" at bounding box center [440, 377] width 14 height 14
checkbox input "true"
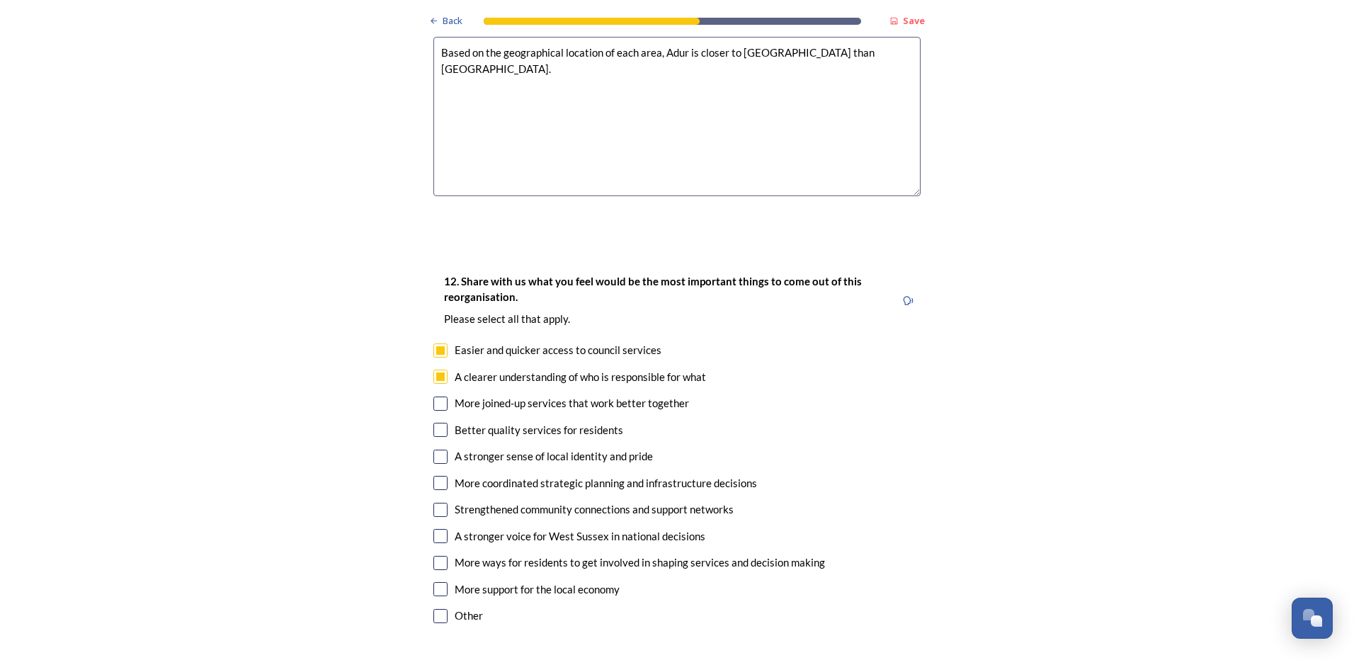
click at [447, 395] on div "More joined-up services that work better together" at bounding box center [676, 403] width 487 height 16
checkbox input "true"
click at [442, 423] on input "checkbox" at bounding box center [440, 430] width 14 height 14
checkbox input "true"
click at [436, 450] on input "checkbox" at bounding box center [440, 457] width 14 height 14
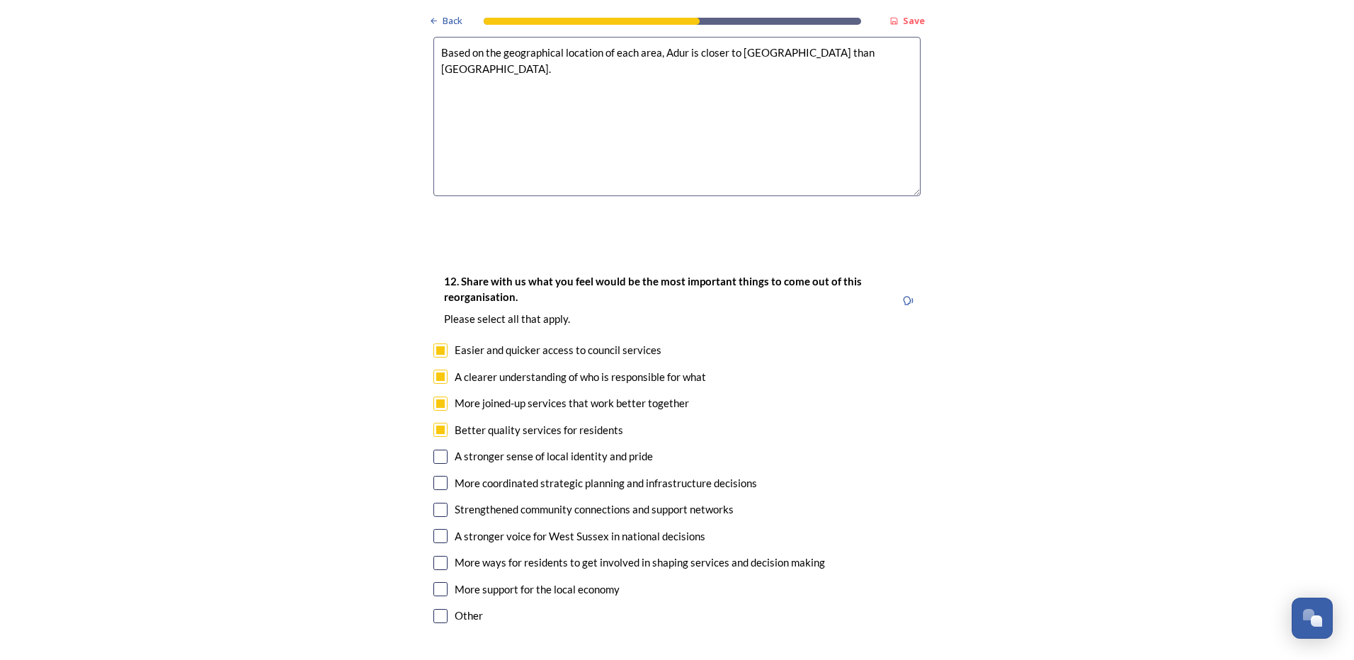
checkbox input "true"
click at [438, 476] on input "checkbox" at bounding box center [440, 483] width 14 height 14
checkbox input "true"
click at [433, 503] on input "checkbox" at bounding box center [440, 510] width 14 height 14
checkbox input "true"
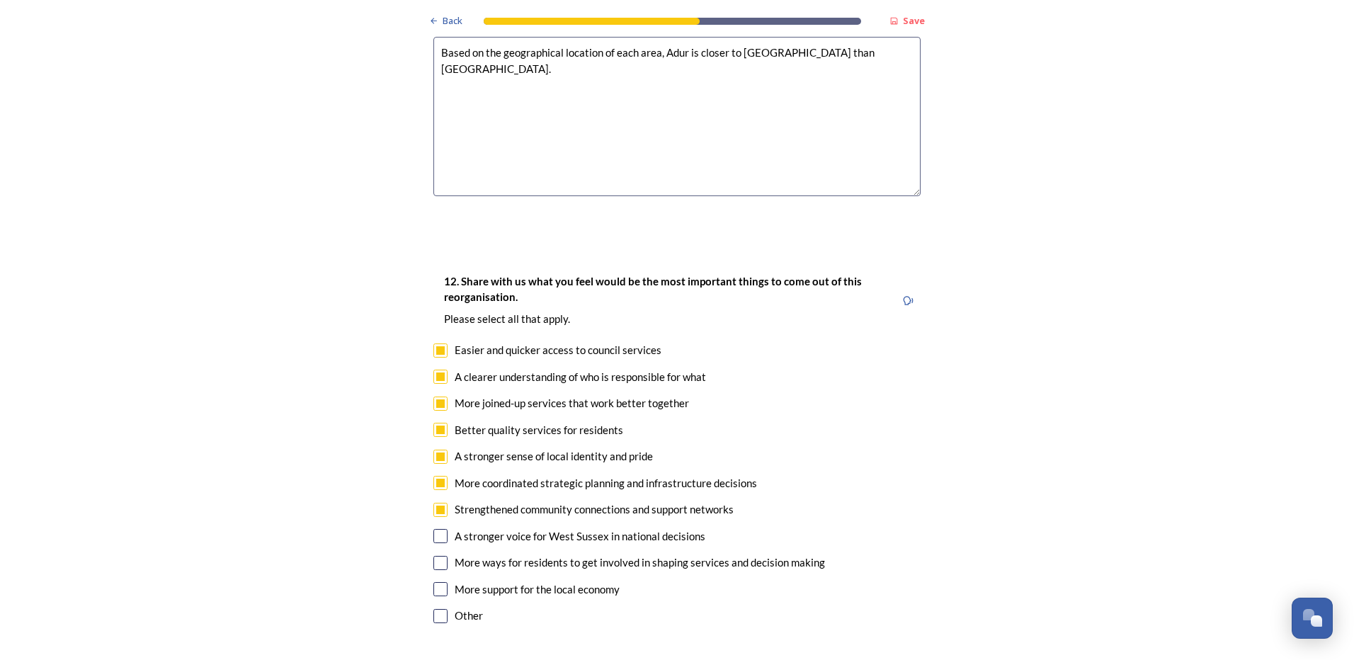
click at [435, 529] on input "checkbox" at bounding box center [440, 536] width 14 height 14
checkbox input "true"
drag, startPoint x: 436, startPoint y: 484, endPoint x: 437, endPoint y: 496, distance: 11.4
click at [436, 556] on input "checkbox" at bounding box center [440, 563] width 14 height 14
checkbox input "true"
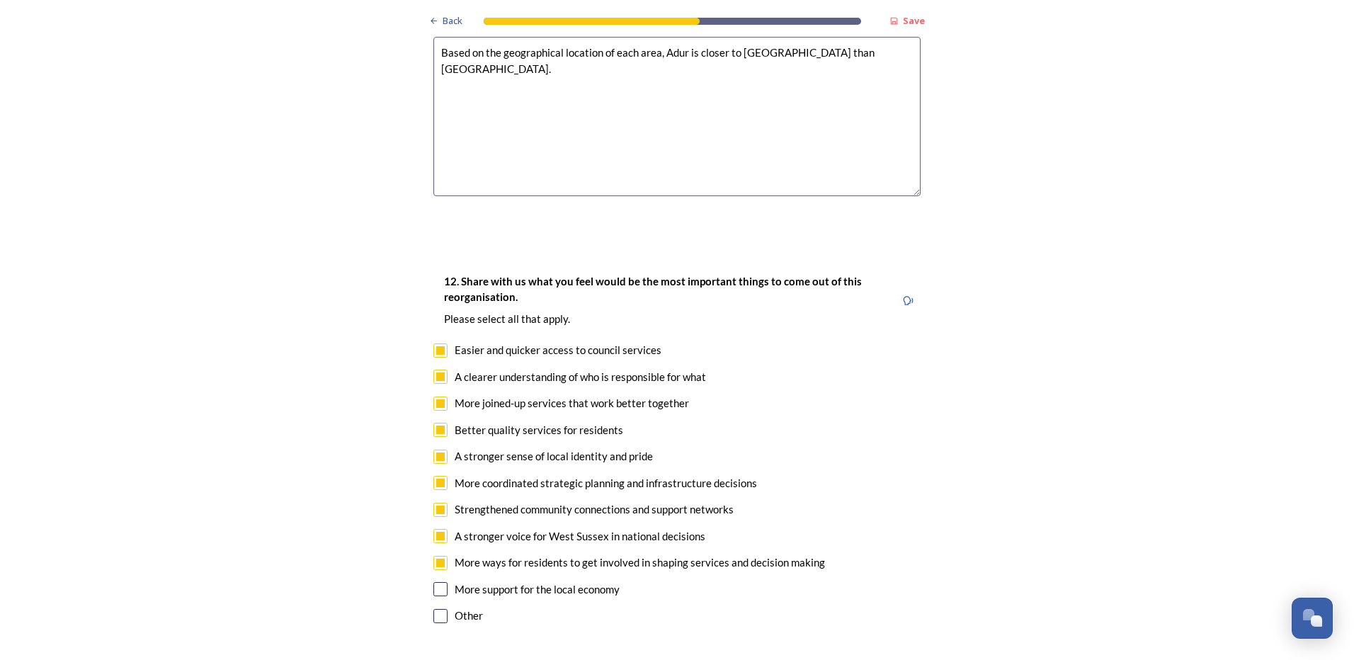
click at [435, 582] on input "checkbox" at bounding box center [440, 589] width 14 height 14
checkbox input "true"
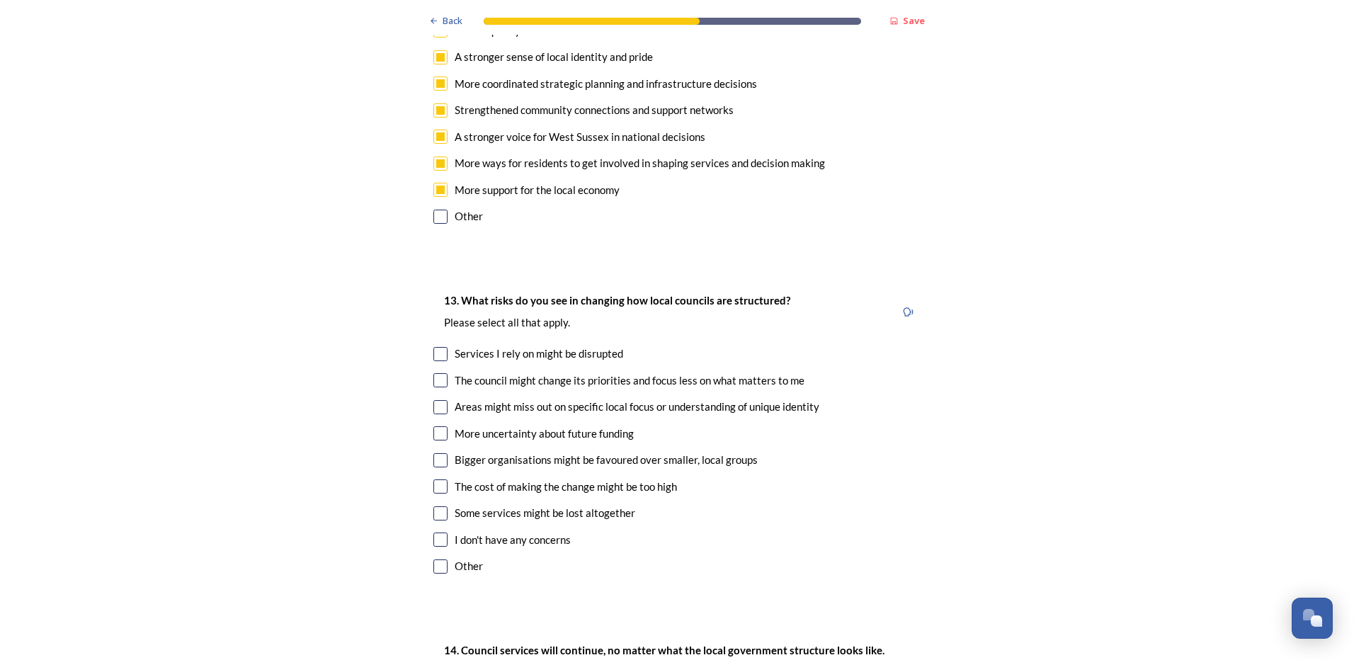
scroll to position [2832, 0]
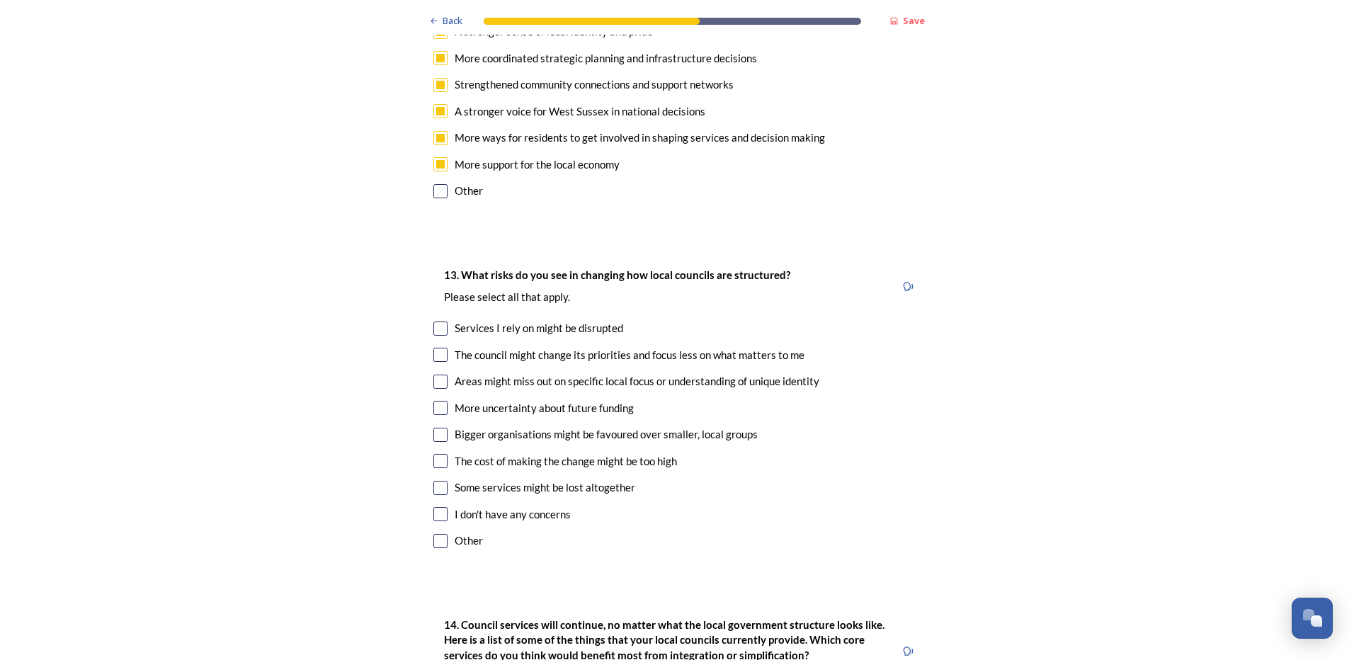
click at [435, 401] on input "checkbox" at bounding box center [440, 408] width 14 height 14
checkbox input "true"
click at [437, 534] on input "checkbox" at bounding box center [440, 541] width 14 height 14
checkbox input "true"
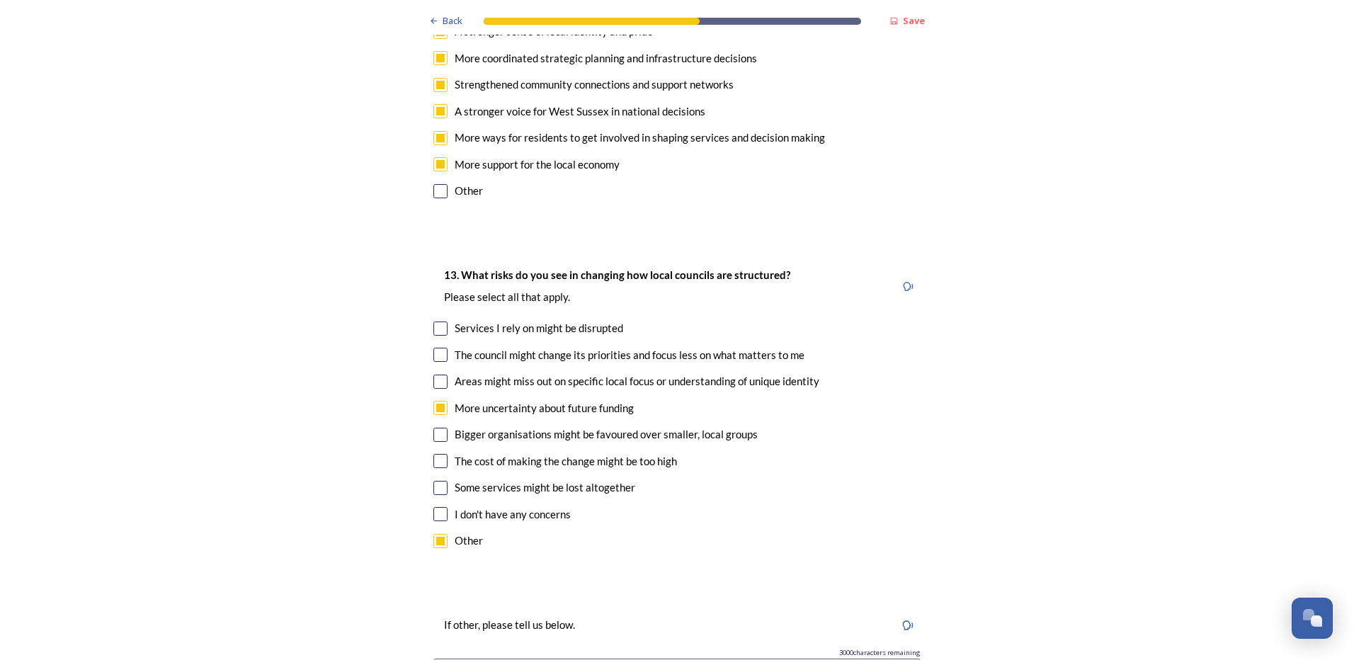
type input "Job losses"
click at [439, 481] on input "checkbox" at bounding box center [440, 488] width 14 height 14
checkbox input "true"
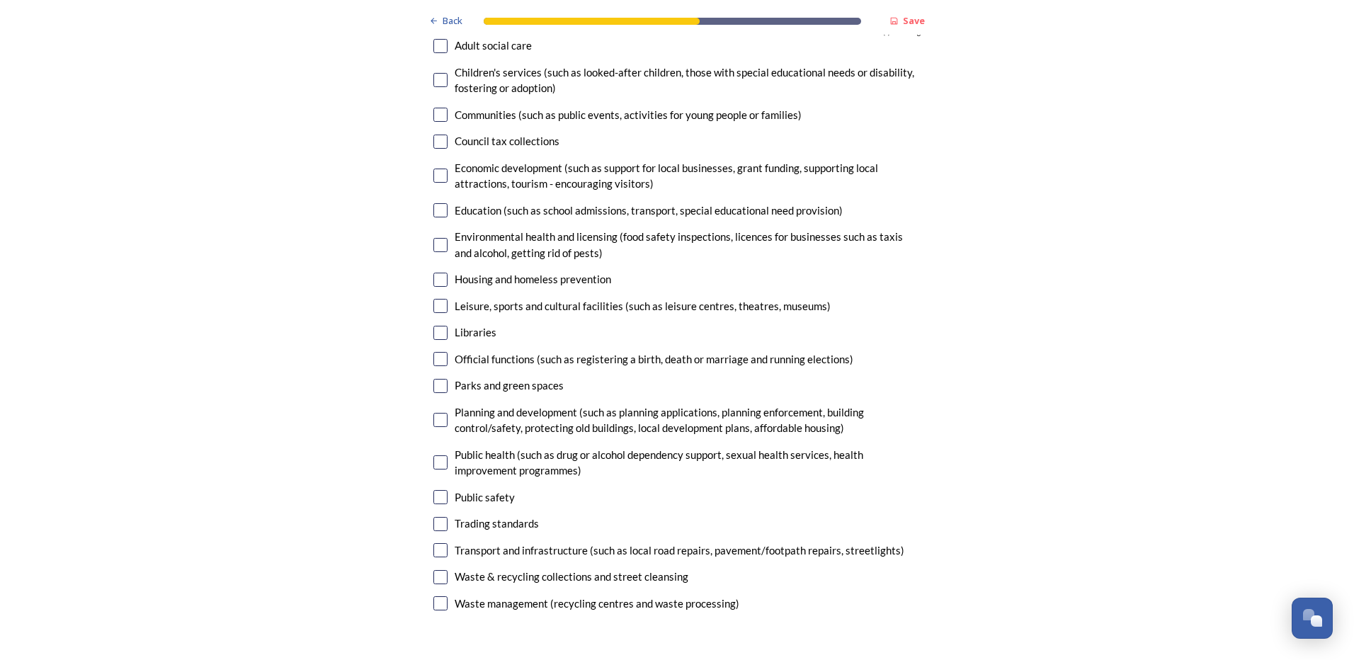
scroll to position [3681, 0]
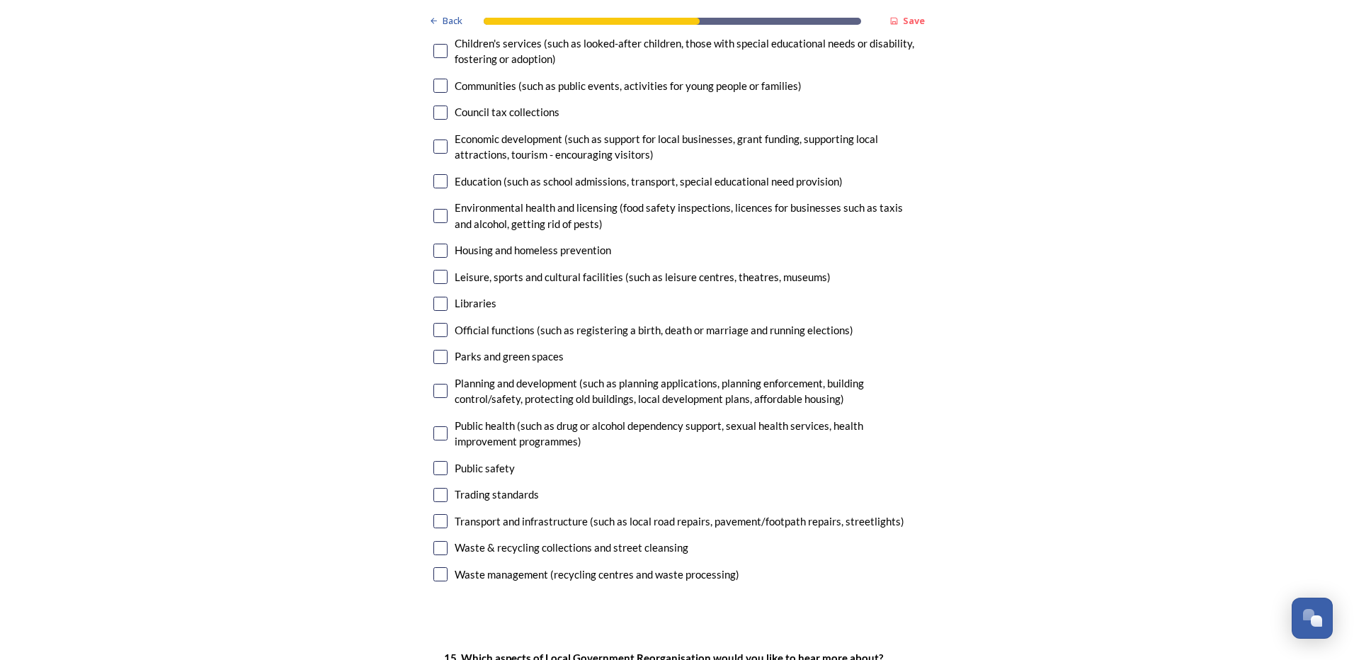
click at [437, 541] on input "checkbox" at bounding box center [440, 548] width 14 height 14
checkbox input "true"
click at [437, 567] on input "checkbox" at bounding box center [440, 574] width 14 height 14
checkbox input "true"
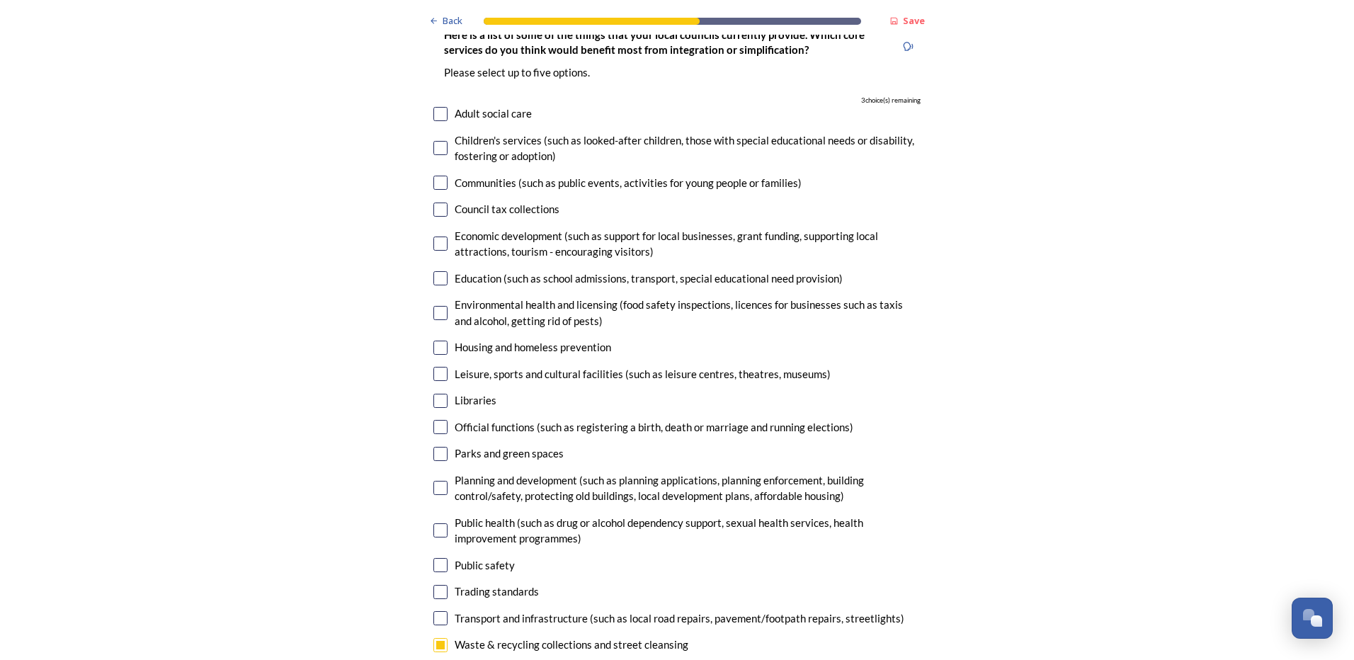
scroll to position [3610, 0]
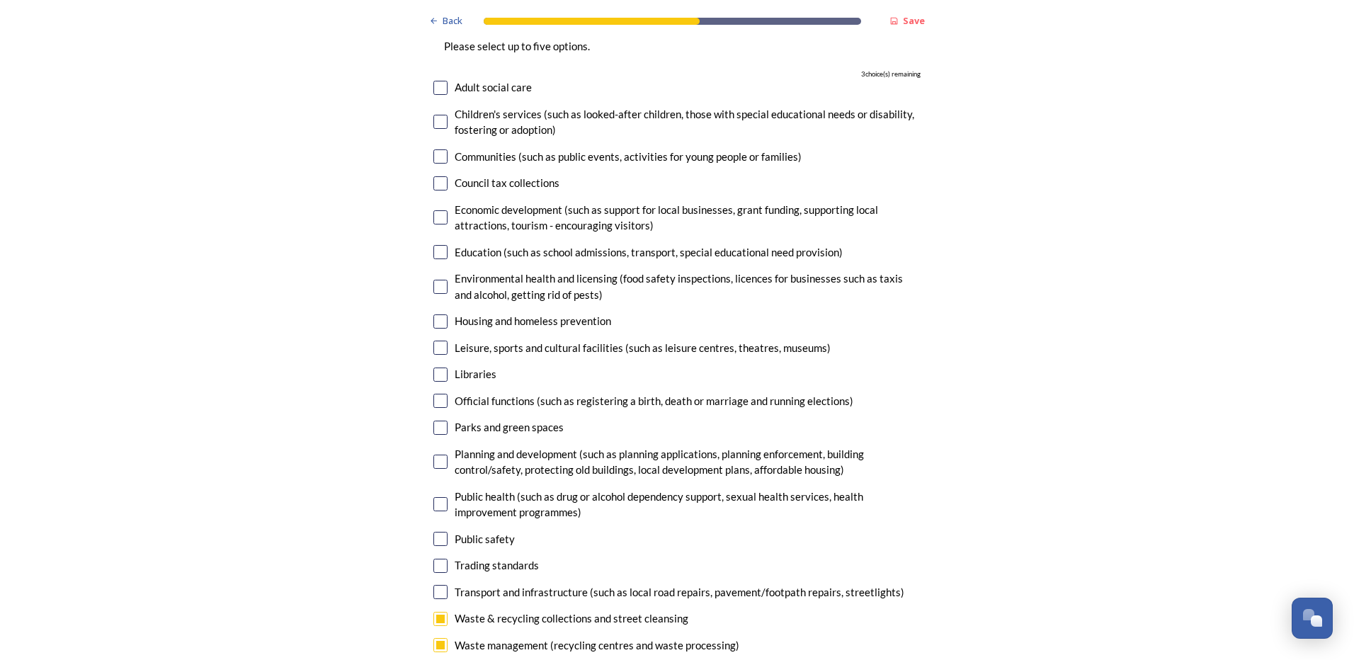
click at [439, 497] on input "checkbox" at bounding box center [440, 504] width 14 height 14
checkbox input "true"
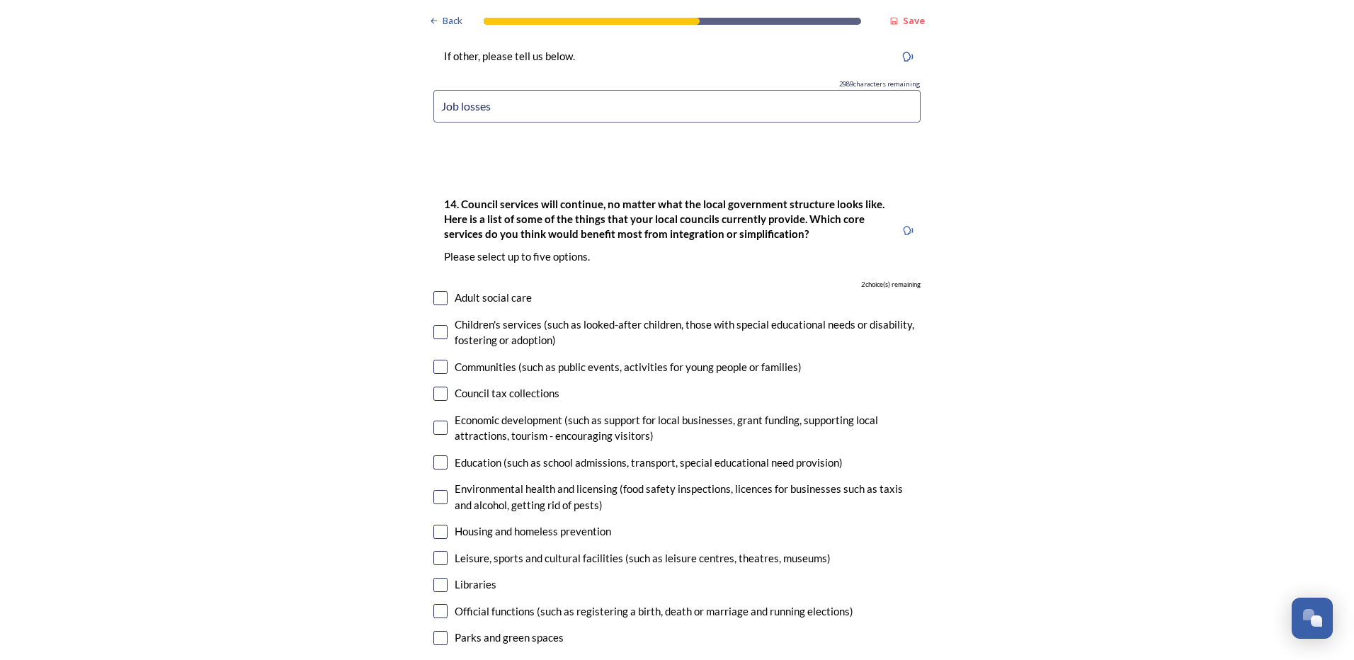
scroll to position [3398, 0]
click at [439, 492] on input "checkbox" at bounding box center [440, 499] width 14 height 14
checkbox input "true"
click at [433, 457] on input "checkbox" at bounding box center [440, 464] width 14 height 14
checkbox input "true"
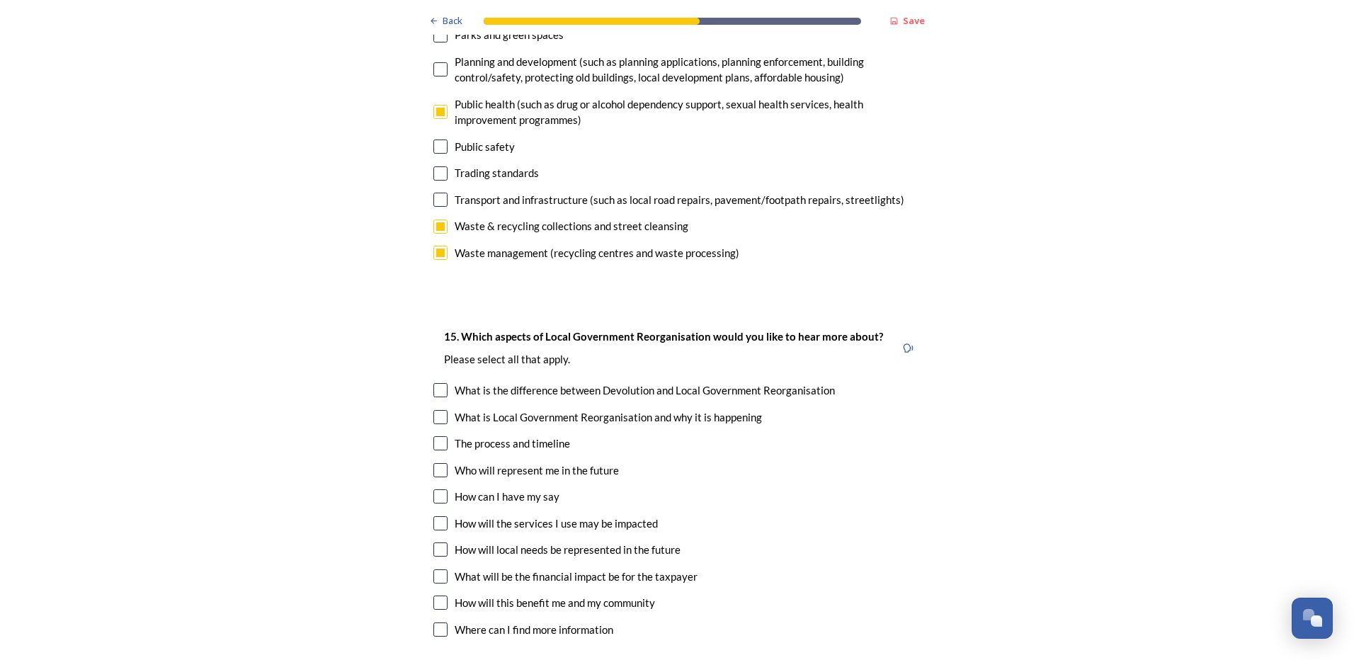
scroll to position [4035, 0]
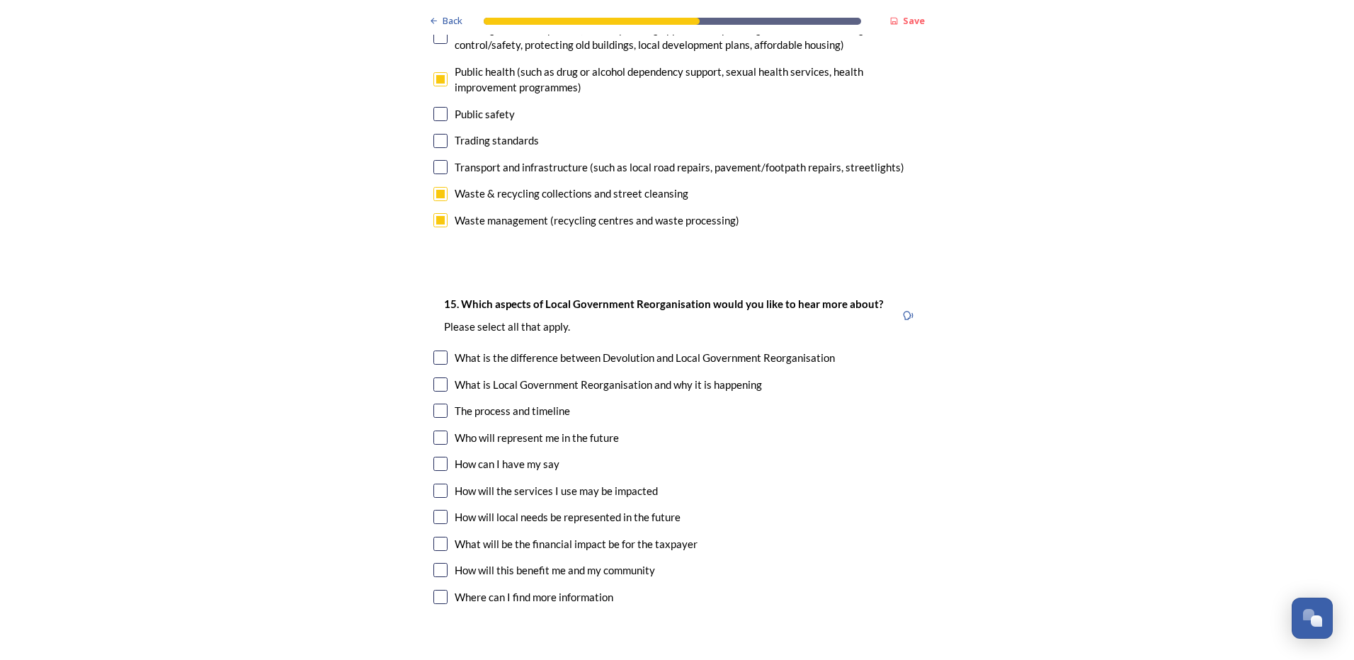
click at [433, 404] on input "checkbox" at bounding box center [440, 411] width 14 height 14
checkbox input "true"
click at [439, 510] on input "checkbox" at bounding box center [440, 517] width 14 height 14
checkbox input "true"
click at [434, 350] on input "checkbox" at bounding box center [440, 357] width 14 height 14
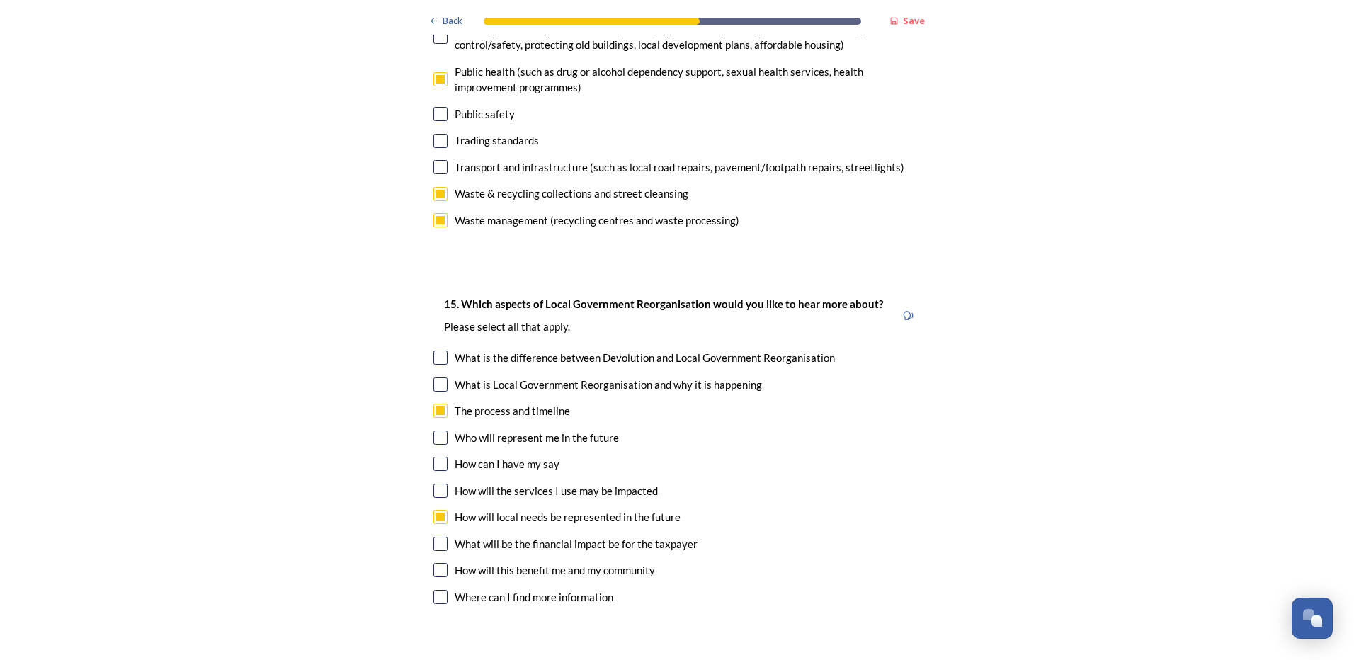
checkbox input "true"
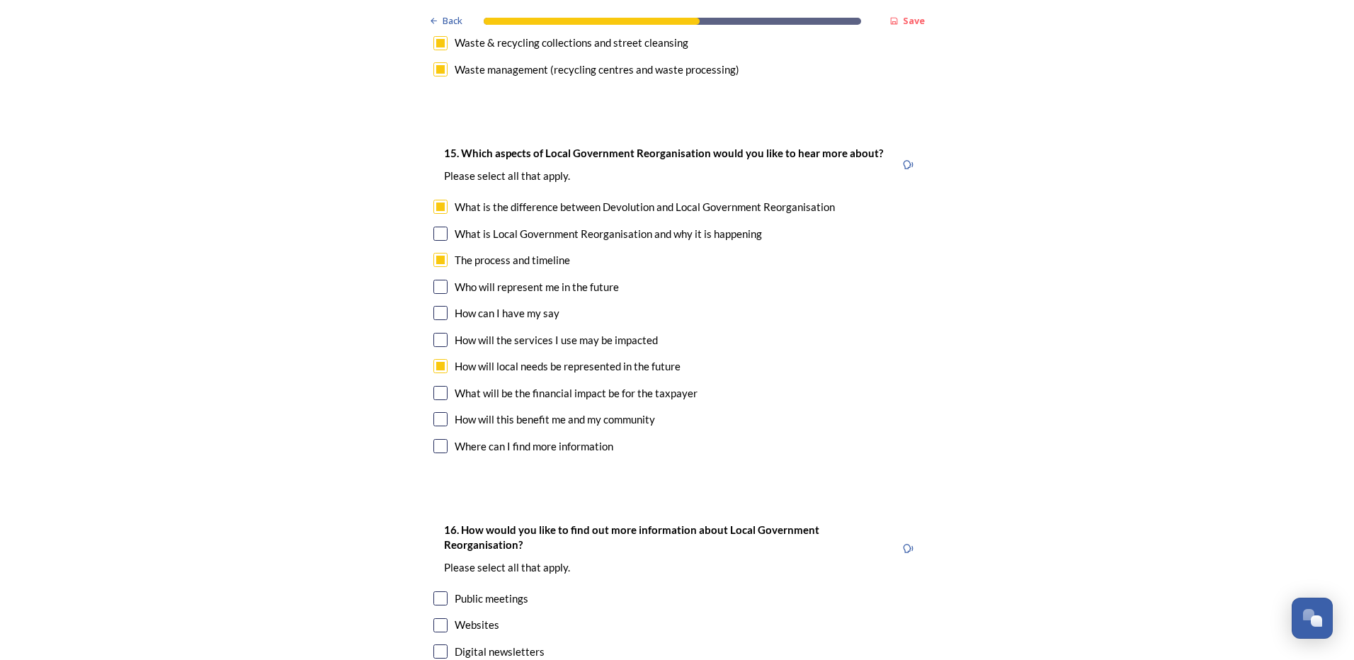
scroll to position [4247, 0]
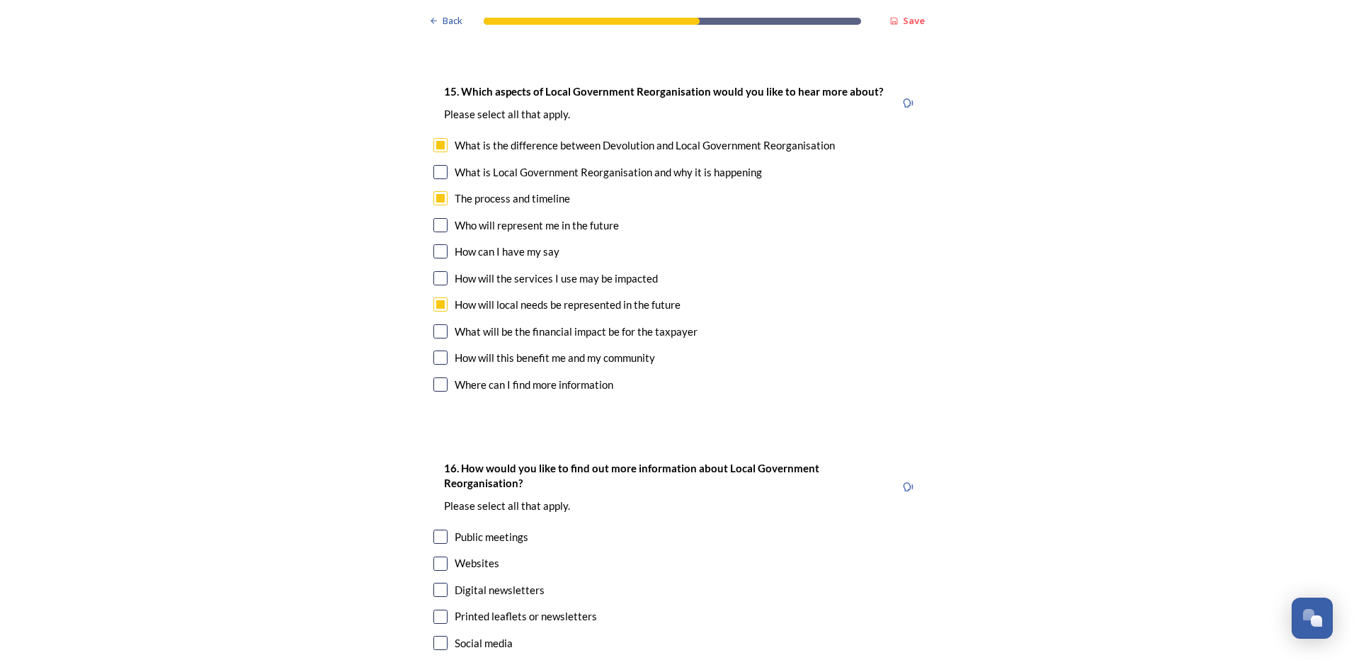
click at [435, 530] on input "checkbox" at bounding box center [440, 537] width 14 height 14
checkbox input "true"
click at [437, 636] on input "checkbox" at bounding box center [440, 643] width 14 height 14
checkbox input "true"
click at [442, 583] on input "checkbox" at bounding box center [440, 590] width 14 height 14
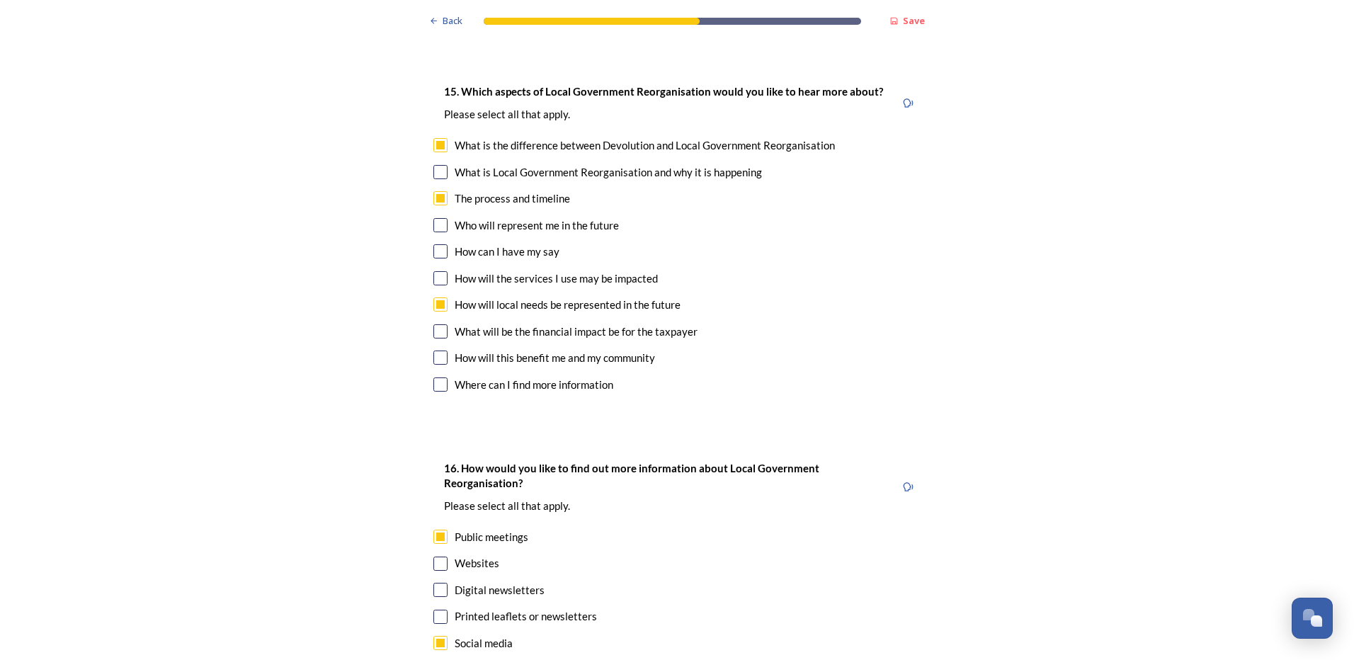
checkbox input "true"
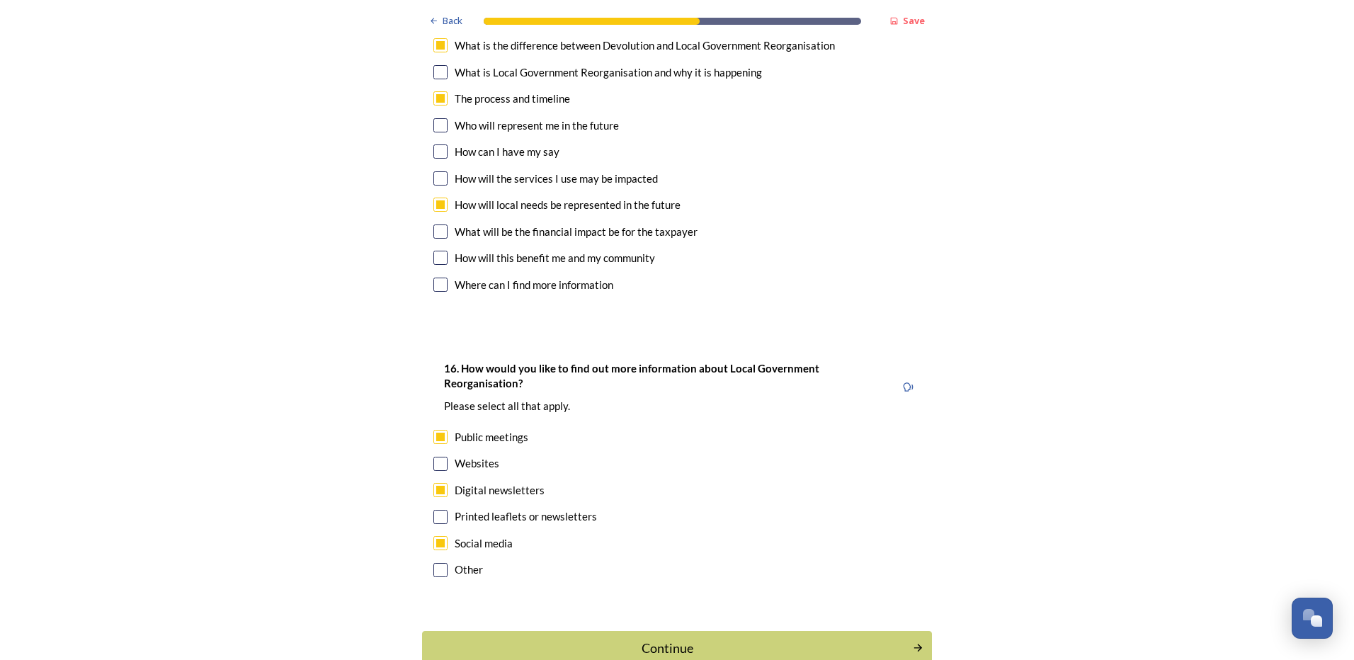
scroll to position [4361, 0]
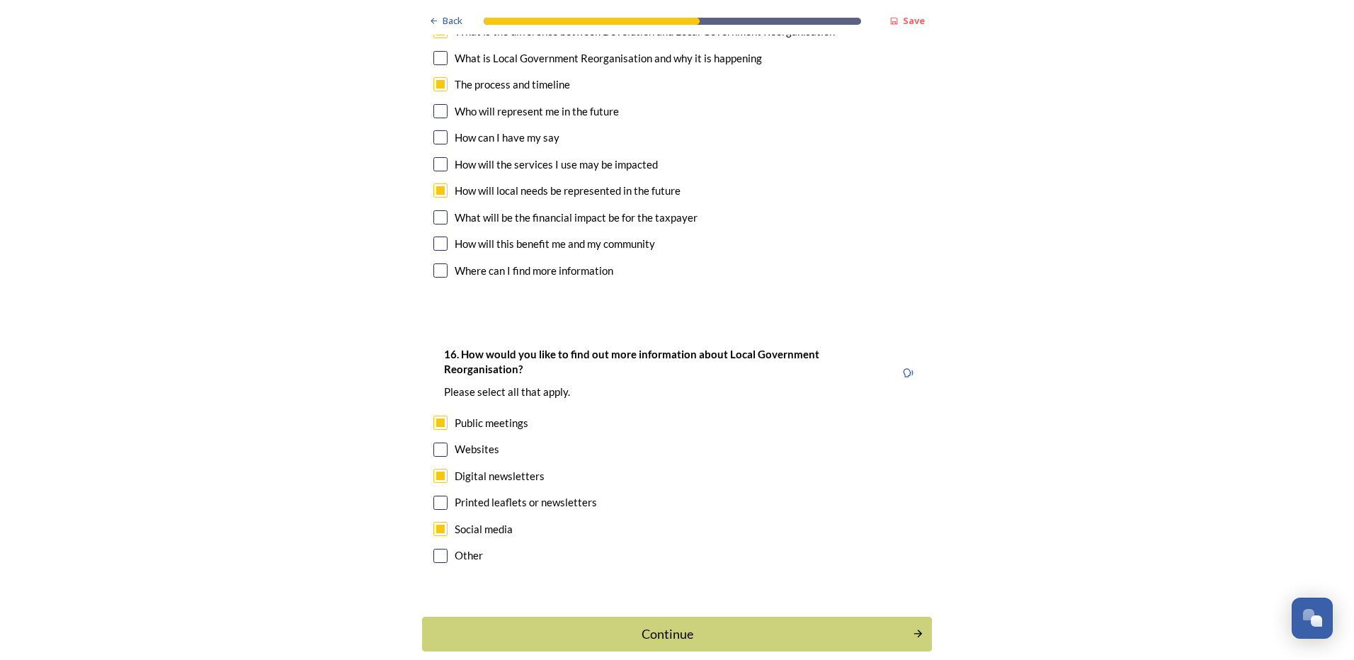
click at [520, 624] on div "Continue" at bounding box center [667, 633] width 475 height 19
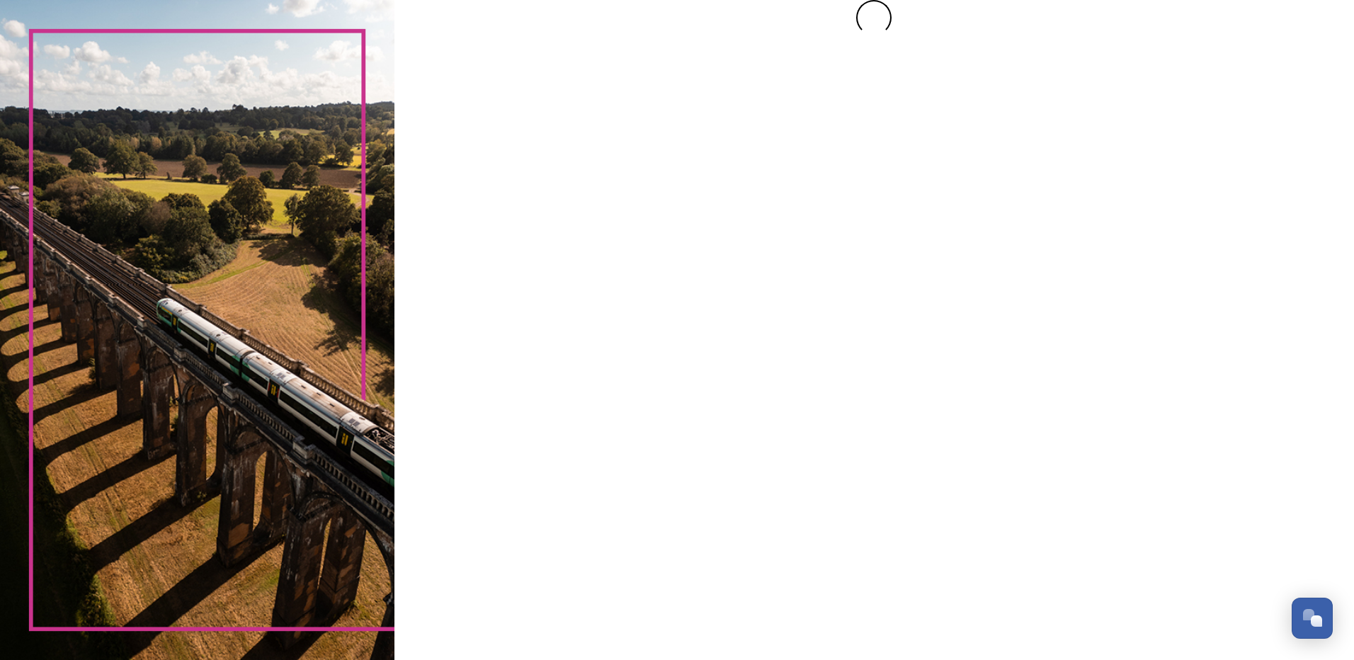
scroll to position [0, 0]
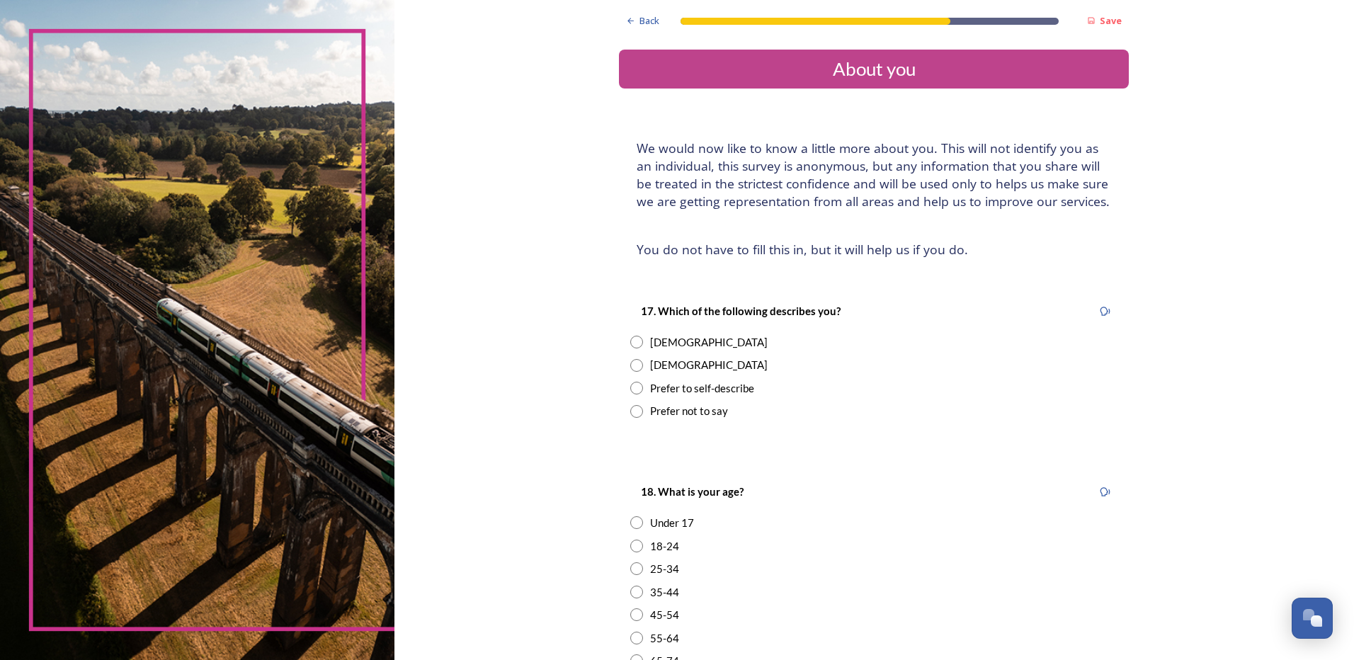
click at [631, 344] on input "radio" at bounding box center [636, 342] width 13 height 13
radio input "true"
click at [634, 567] on input "radio" at bounding box center [636, 568] width 13 height 13
radio input "true"
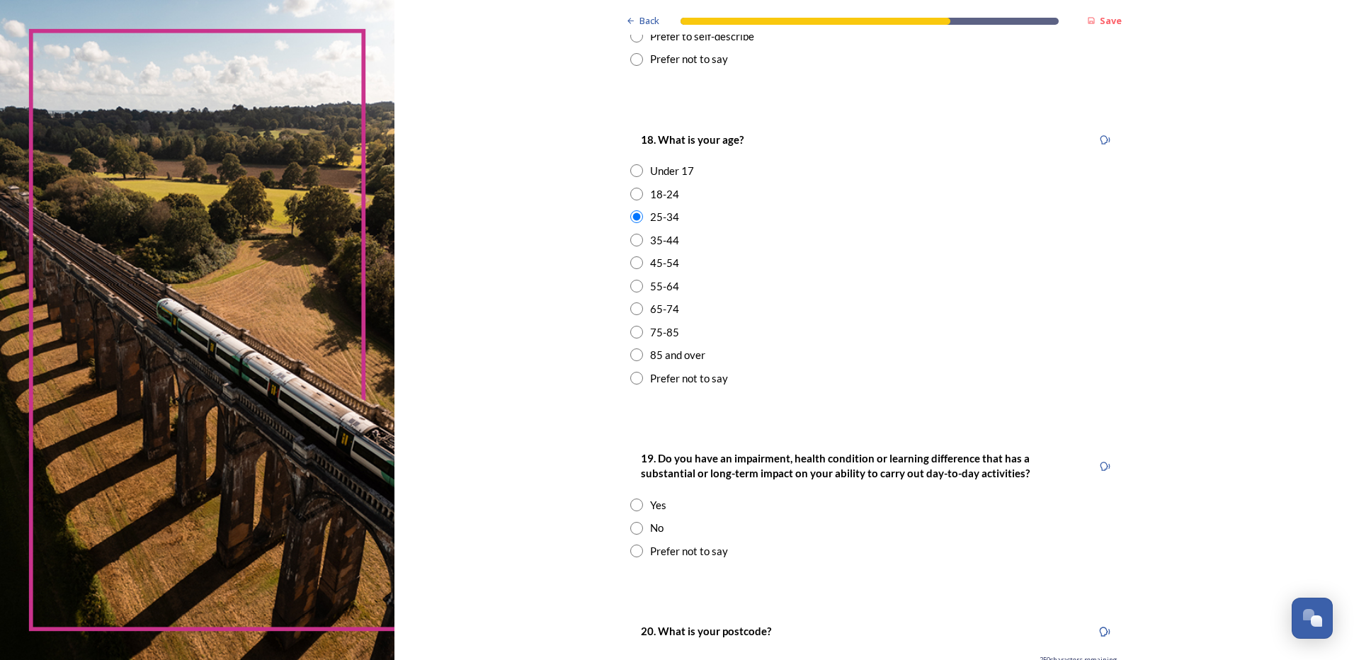
scroll to position [354, 0]
click at [631, 525] on input "radio" at bounding box center [636, 526] width 13 height 13
radio input "true"
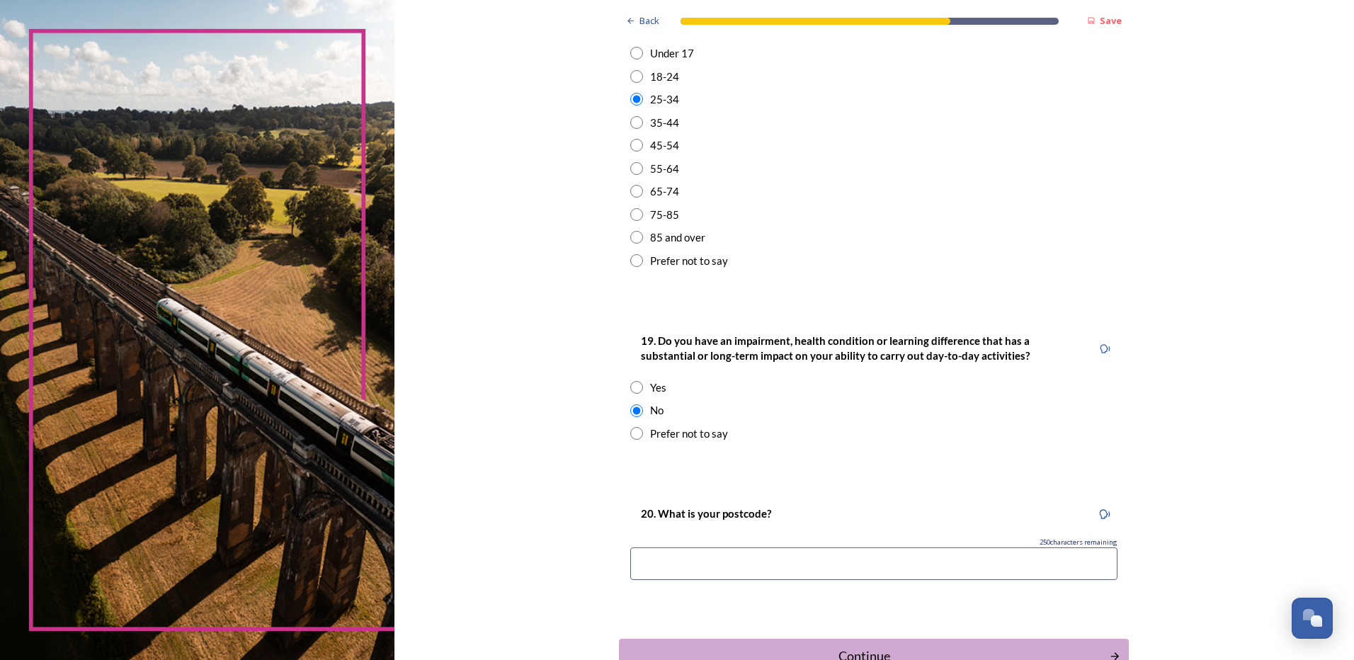
scroll to position [496, 0]
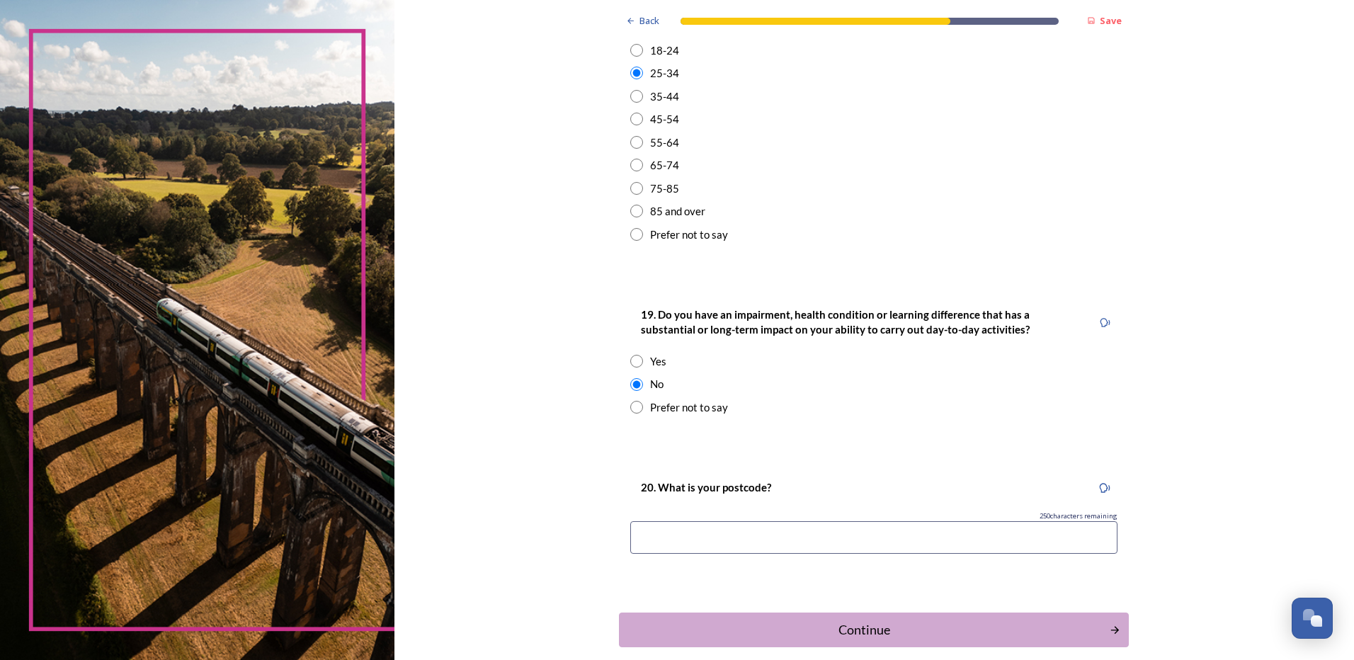
click at [694, 551] on input at bounding box center [873, 537] width 487 height 33
type input "Po10 8NG"
click at [851, 617] on button "Continue" at bounding box center [874, 629] width 510 height 35
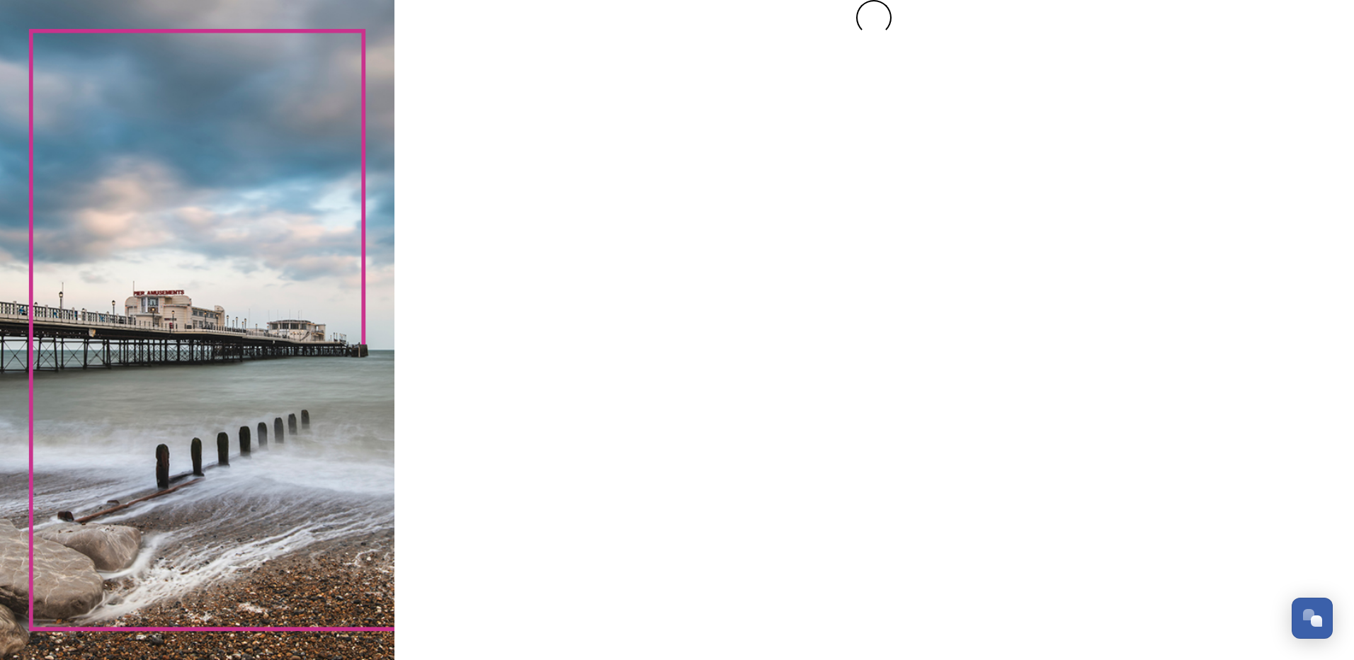
scroll to position [0, 0]
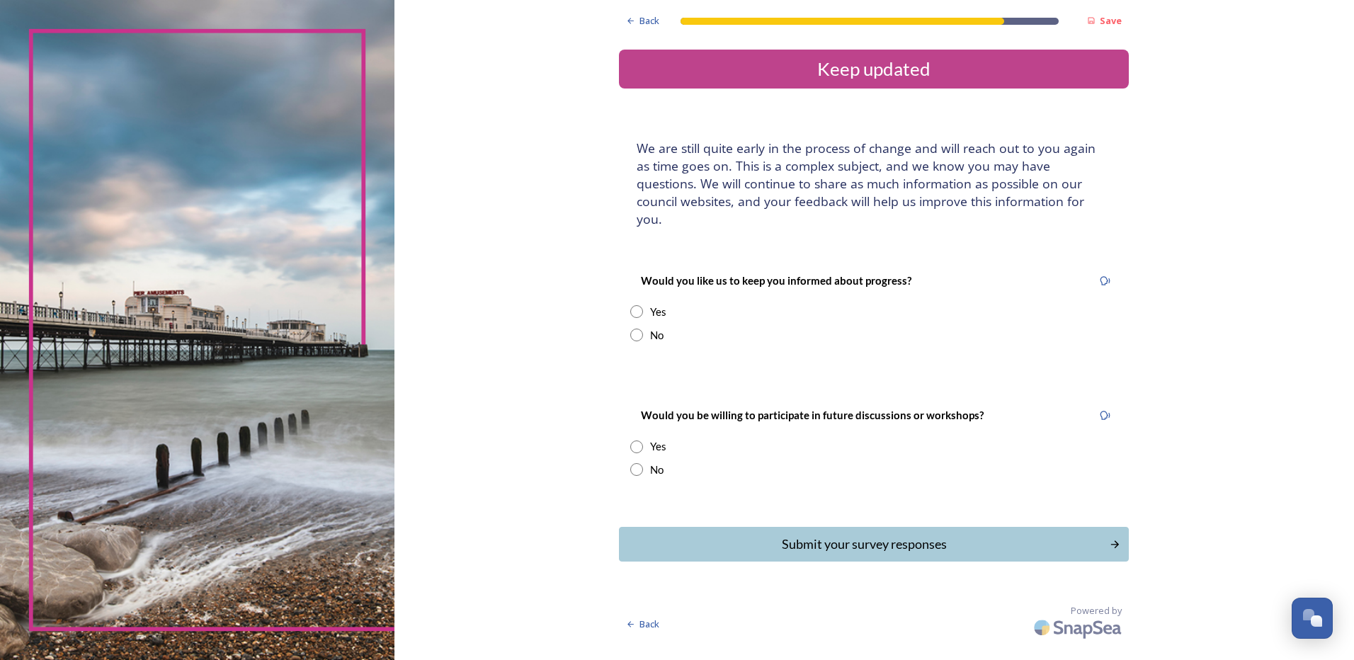
click at [639, 328] on input "radio" at bounding box center [636, 334] width 13 height 13
radio input "true"
click at [634, 440] on input "radio" at bounding box center [636, 446] width 13 height 13
radio input "true"
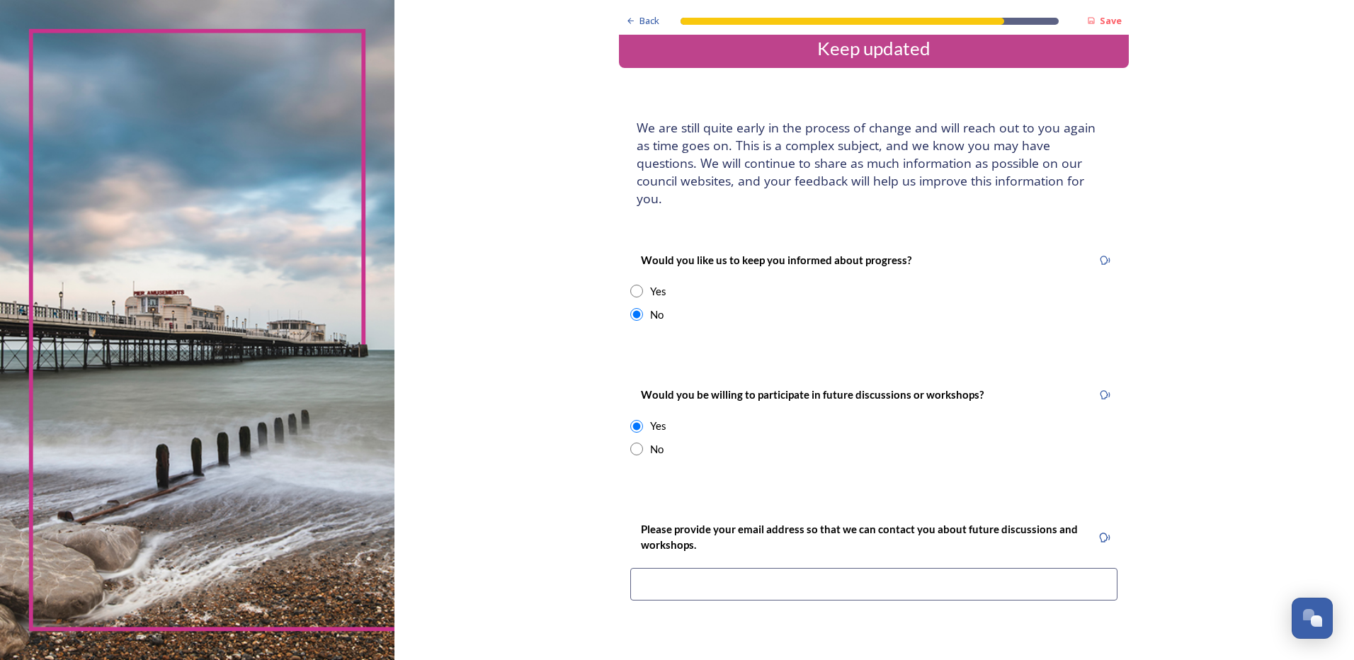
scroll to position [142, 0]
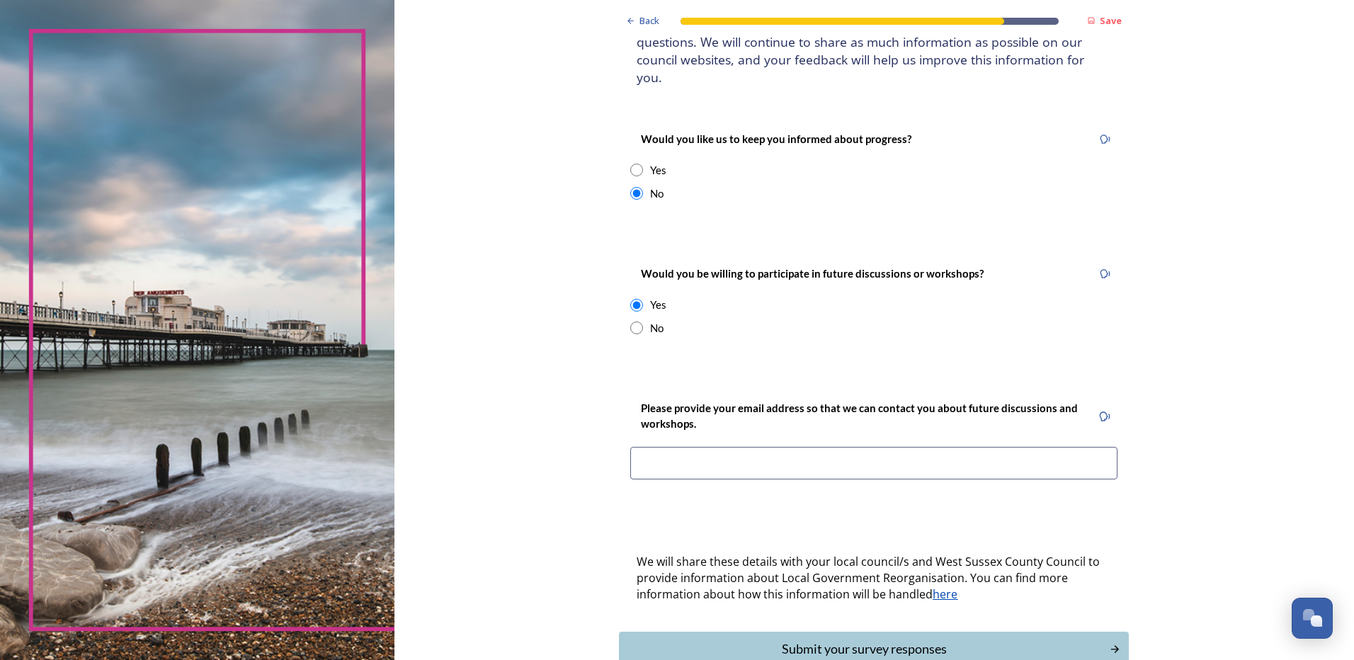
click at [771, 447] on input at bounding box center [873, 463] width 487 height 33
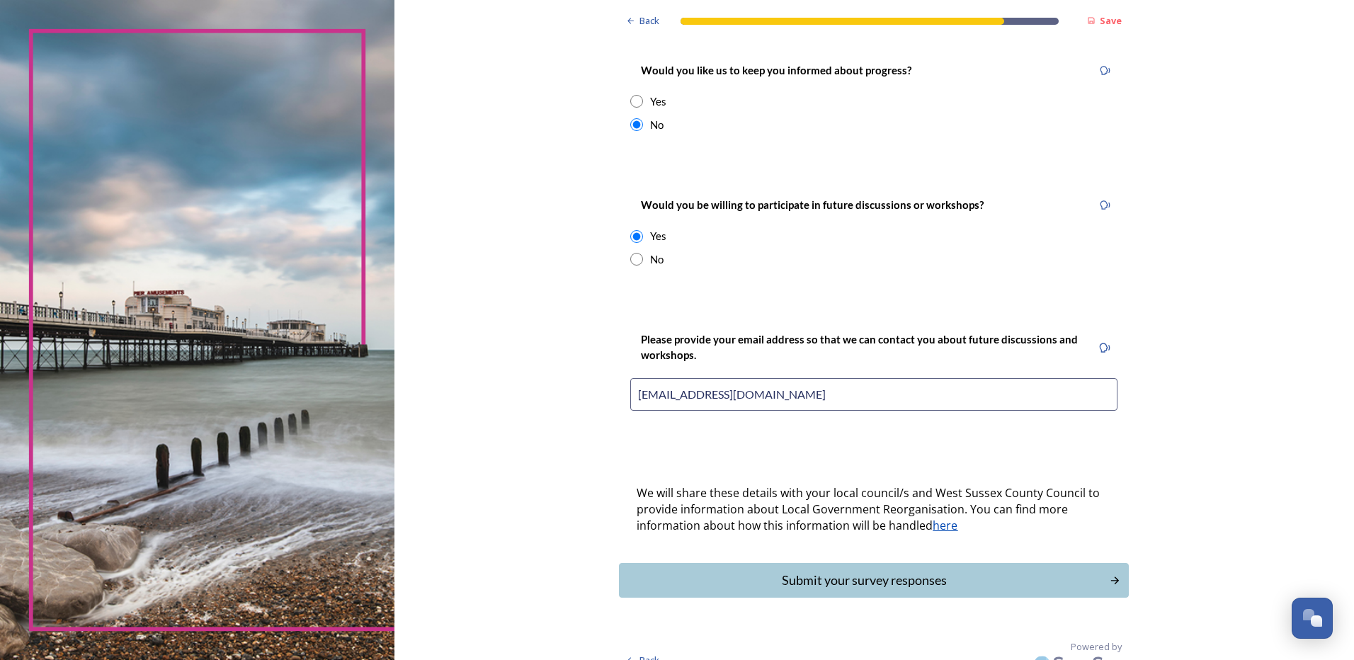
scroll to position [212, 0]
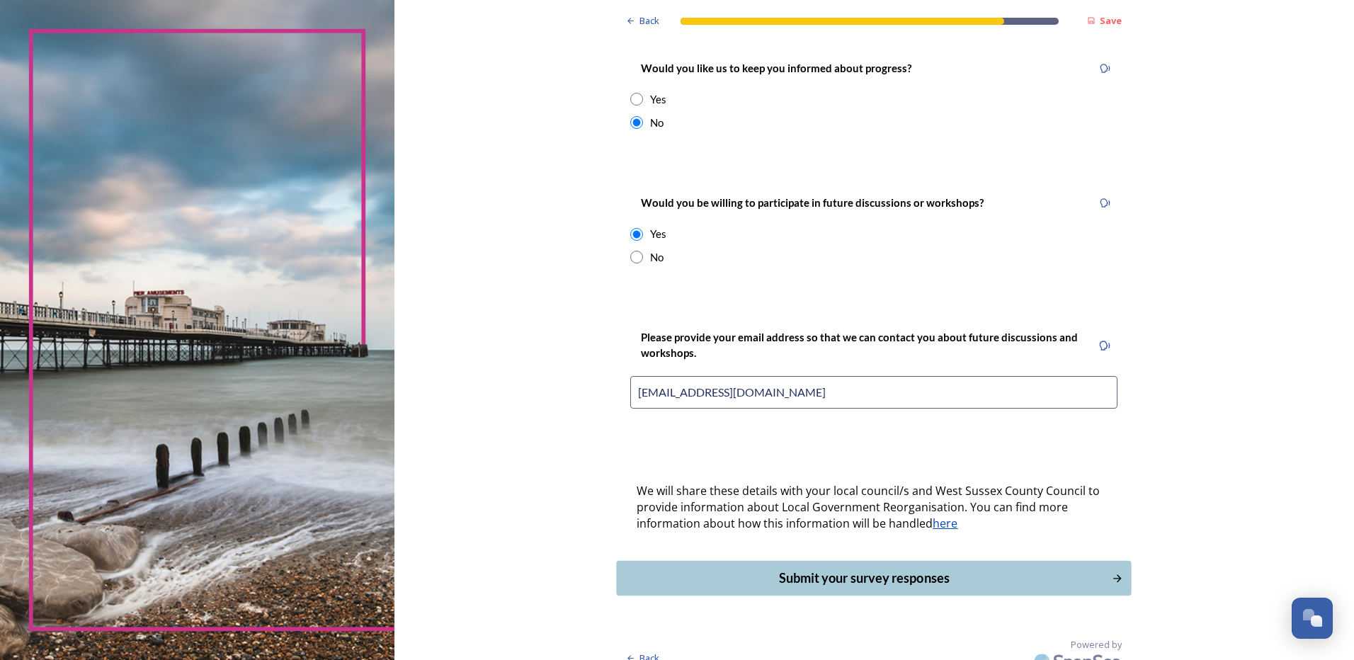
type input "[EMAIL_ADDRESS][DOMAIN_NAME]"
click at [846, 568] on div "Submit your survey responses" at bounding box center [863, 577] width 479 height 19
